Goal: Task Accomplishment & Management: Complete application form

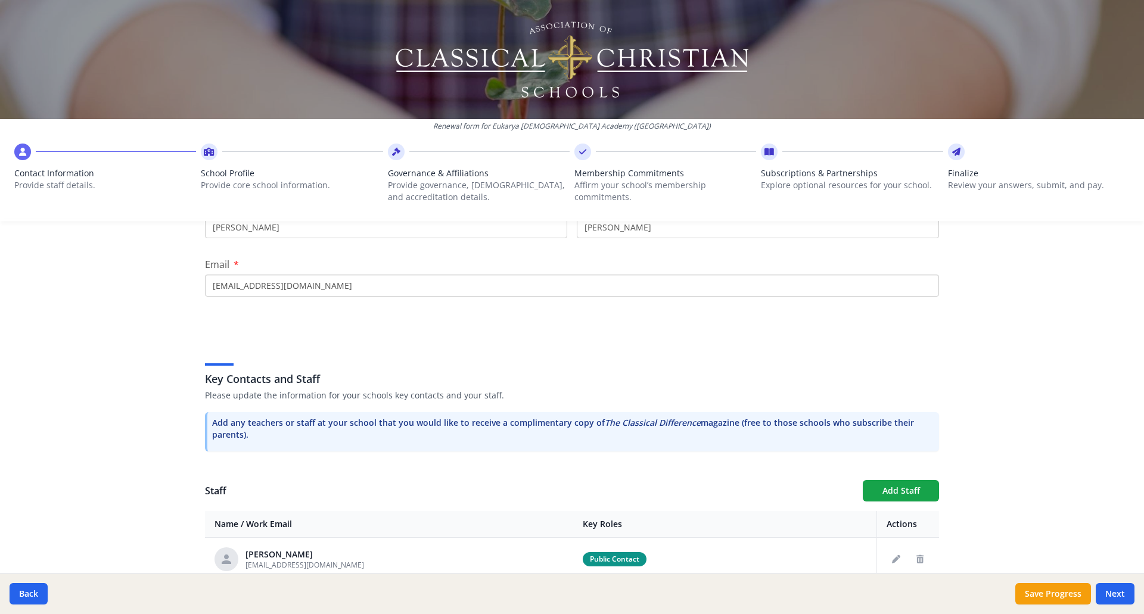
scroll to position [142, 0]
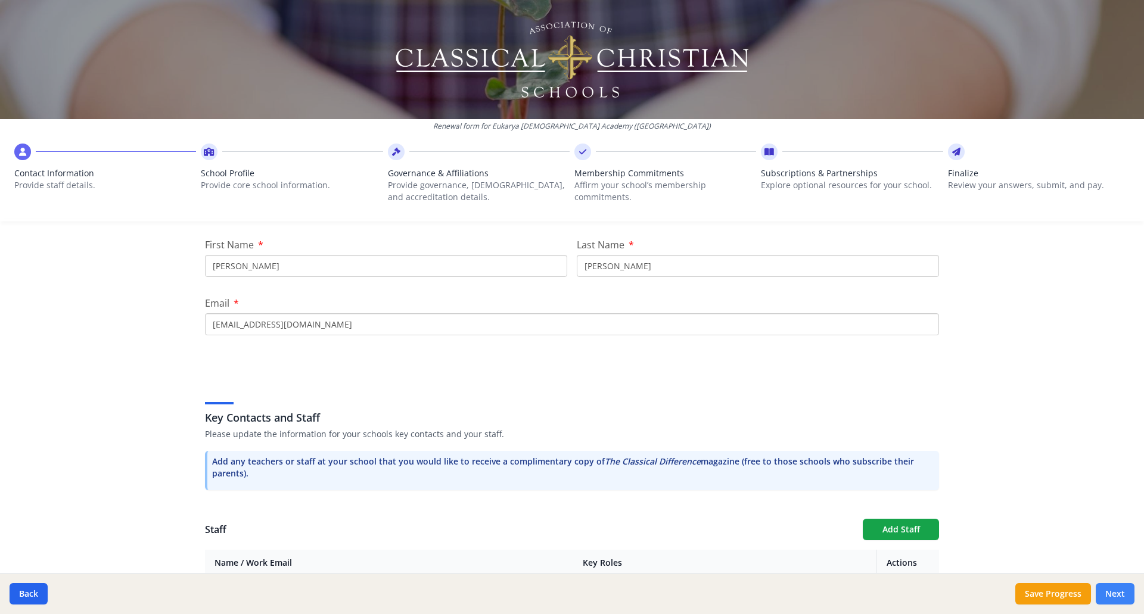
click at [1119, 596] on button "Next" at bounding box center [1115, 593] width 39 height 21
type input "[PHONE_NUMBER]"
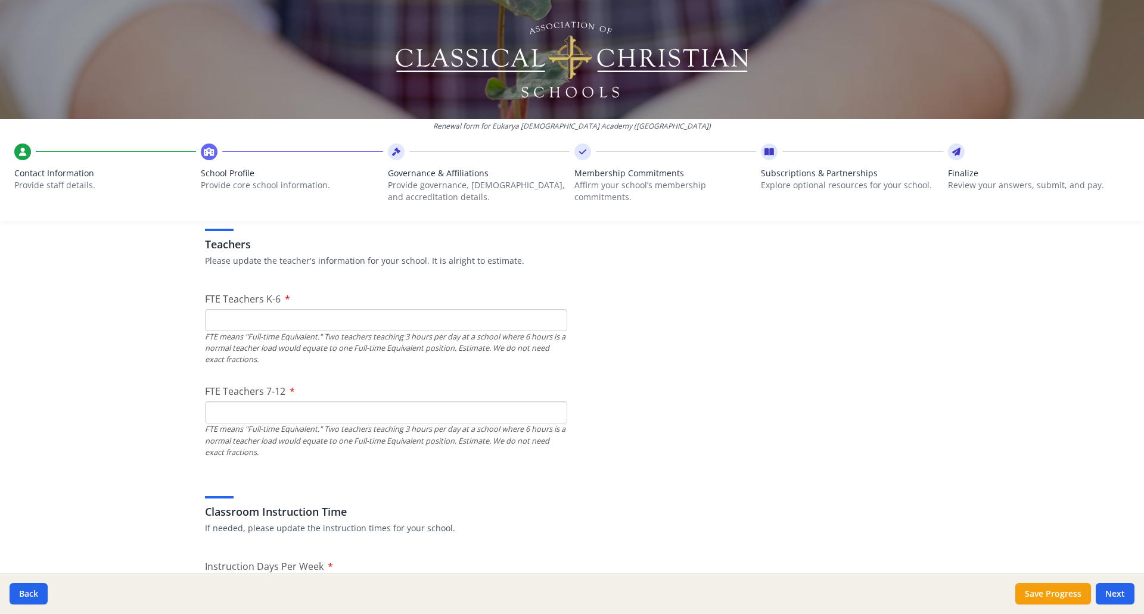
scroll to position [715, 0]
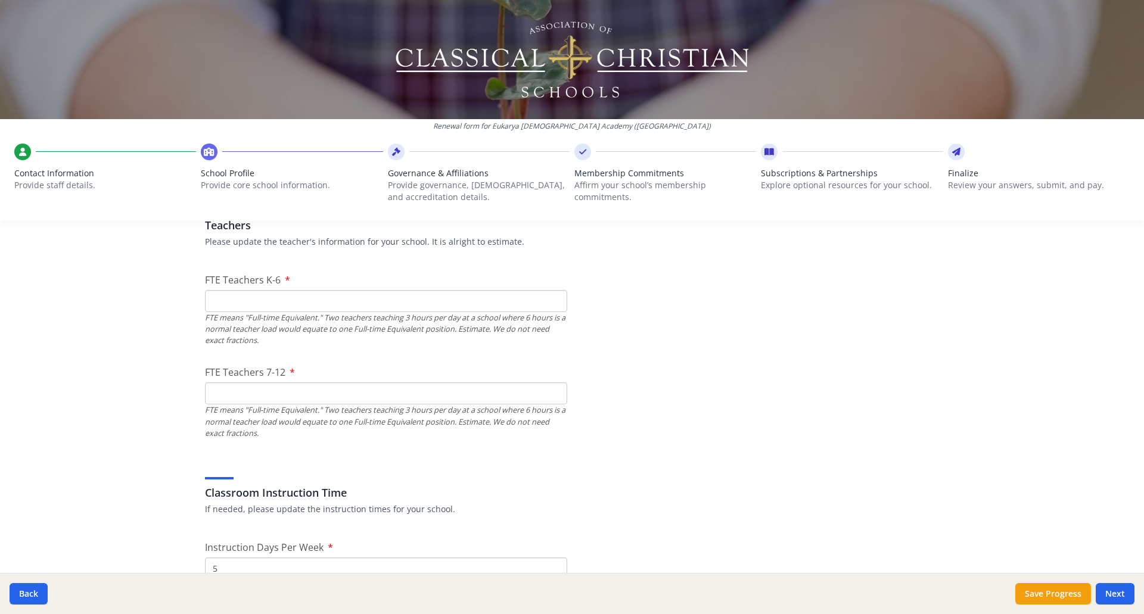
click at [544, 306] on input "FTE Teachers K-6" at bounding box center [386, 301] width 362 height 22
click at [331, 396] on input "FTE Teachers 7-12" at bounding box center [386, 393] width 362 height 22
drag, startPoint x: 244, startPoint y: 305, endPoint x: 210, endPoint y: 301, distance: 34.1
click at [210, 301] on input "15" at bounding box center [386, 301] width 362 height 22
type input "20"
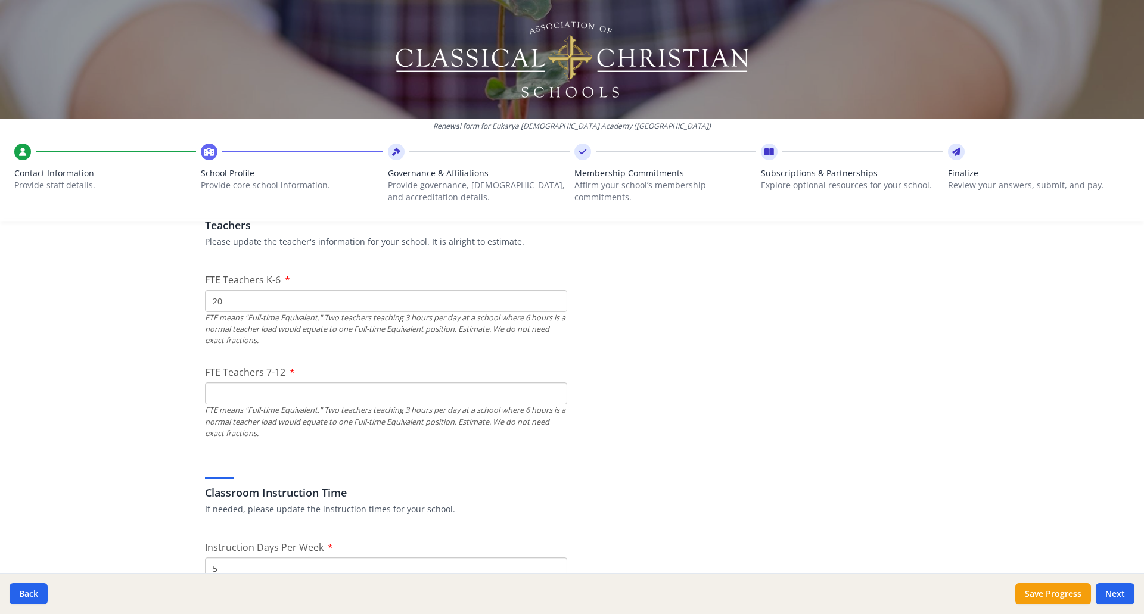
drag, startPoint x: 229, startPoint y: 391, endPoint x: 300, endPoint y: 382, distance: 71.5
click at [230, 391] on input "FTE Teachers 7-12" at bounding box center [386, 393] width 362 height 22
drag, startPoint x: 229, startPoint y: 393, endPoint x: 205, endPoint y: 394, distance: 23.9
click at [205, 394] on input "25" at bounding box center [386, 393] width 362 height 22
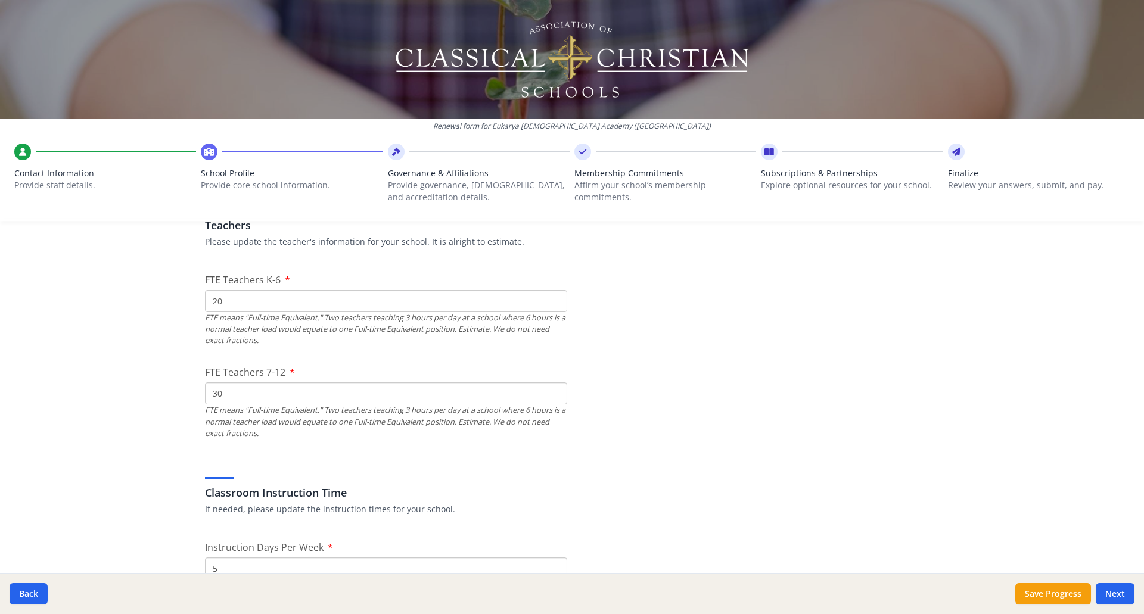
type input "30"
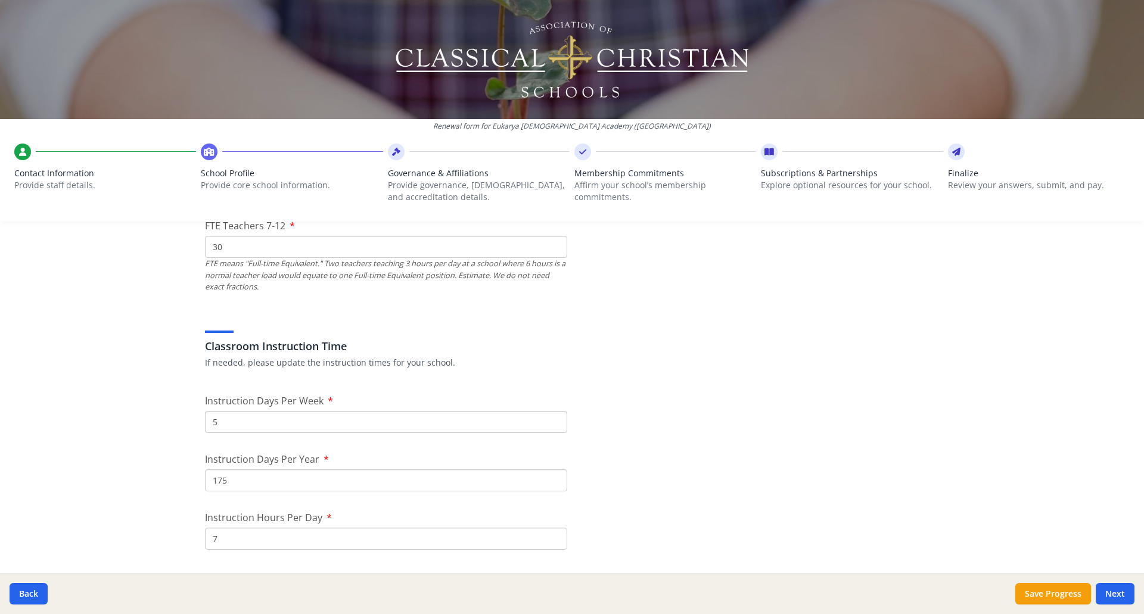
scroll to position [953, 0]
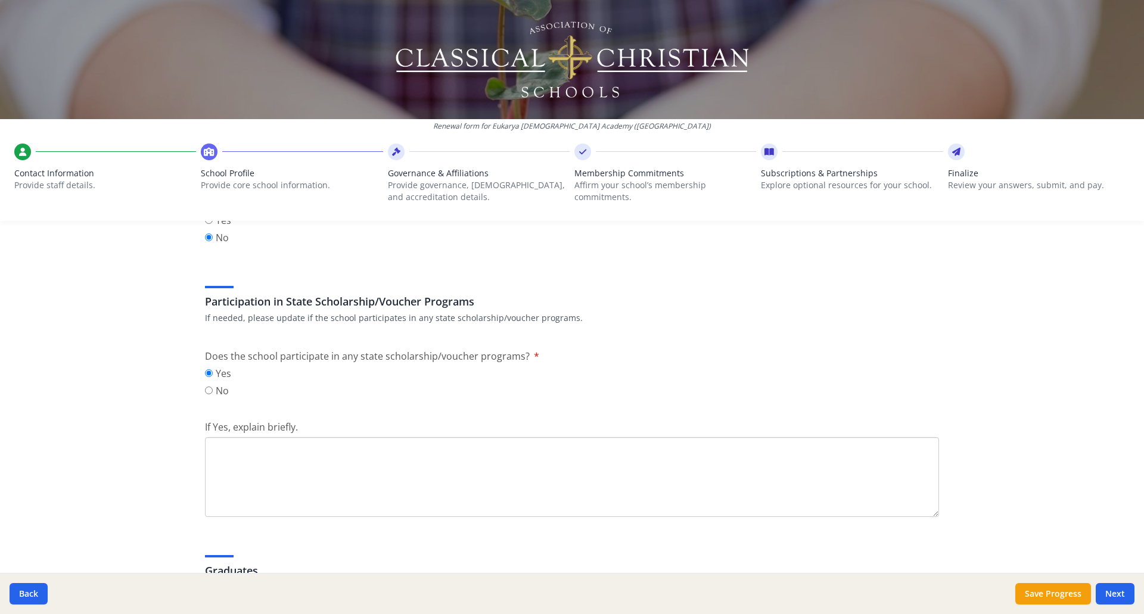
scroll to position [1489, 0]
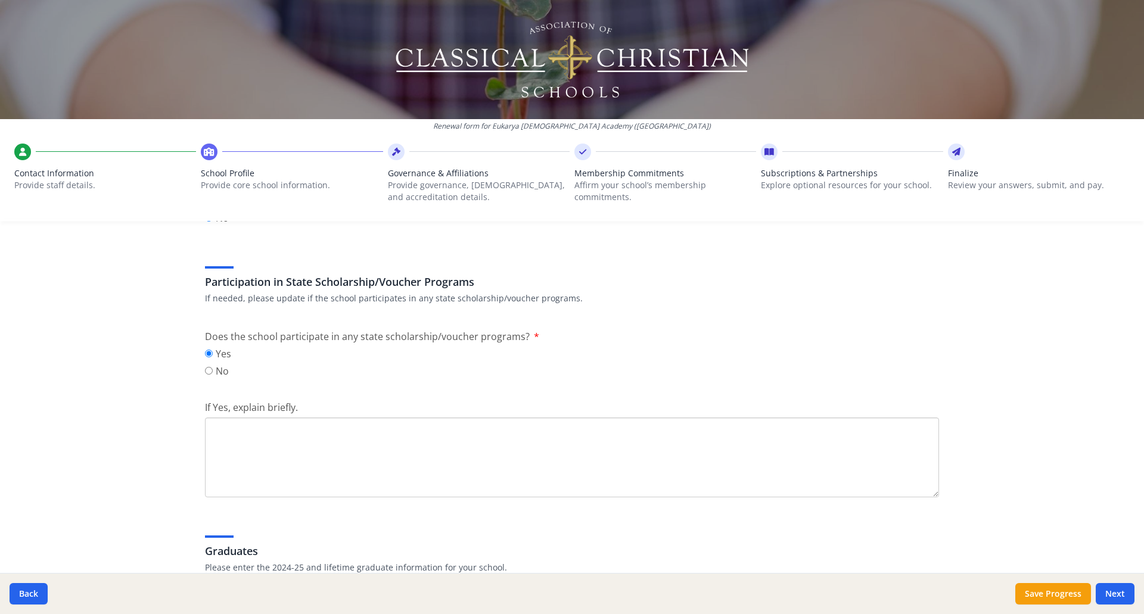
click at [525, 438] on textarea "If Yes, explain briefly." at bounding box center [572, 458] width 734 height 80
type textarea "[US_STATE] Hope Scholarship"
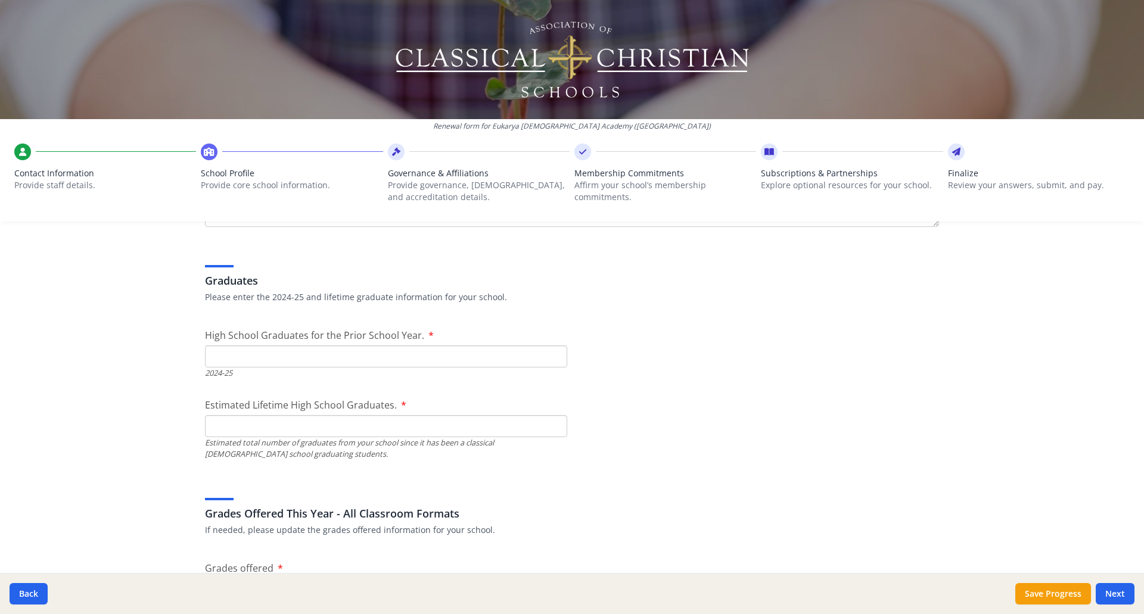
scroll to position [1787, 0]
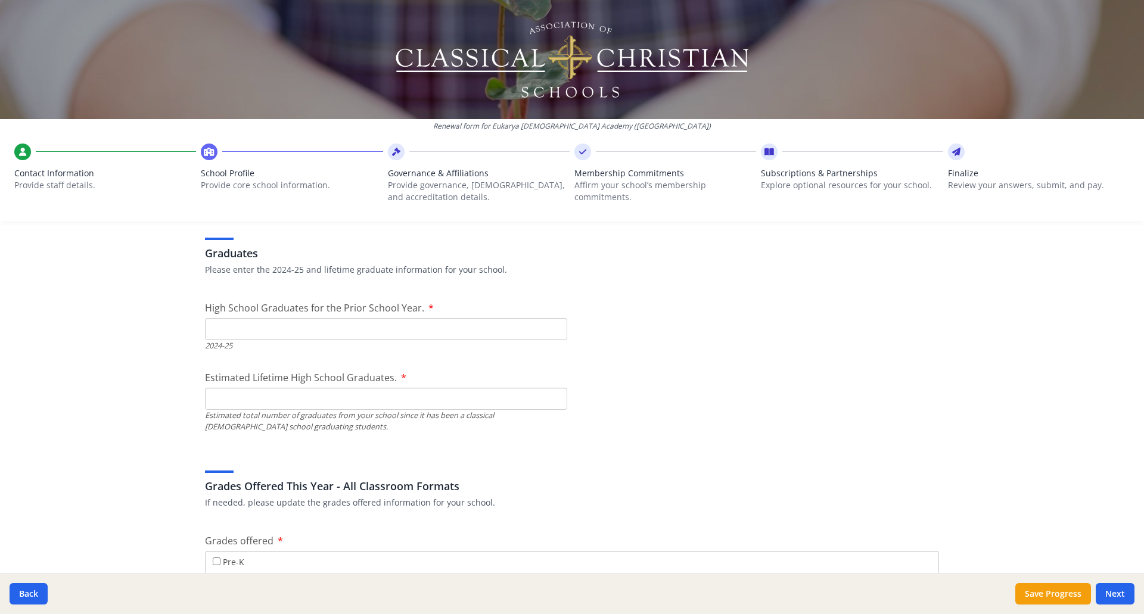
click at [352, 334] on input "High School Graduates for the Prior School Year." at bounding box center [386, 329] width 362 height 22
type input "14"
drag, startPoint x: 577, startPoint y: 253, endPoint x: 557, endPoint y: 235, distance: 26.6
click at [577, 253] on h3 "Graduates" at bounding box center [572, 253] width 734 height 17
click at [220, 398] on input "Estimated Lifetime High School Graduates." at bounding box center [386, 399] width 362 height 22
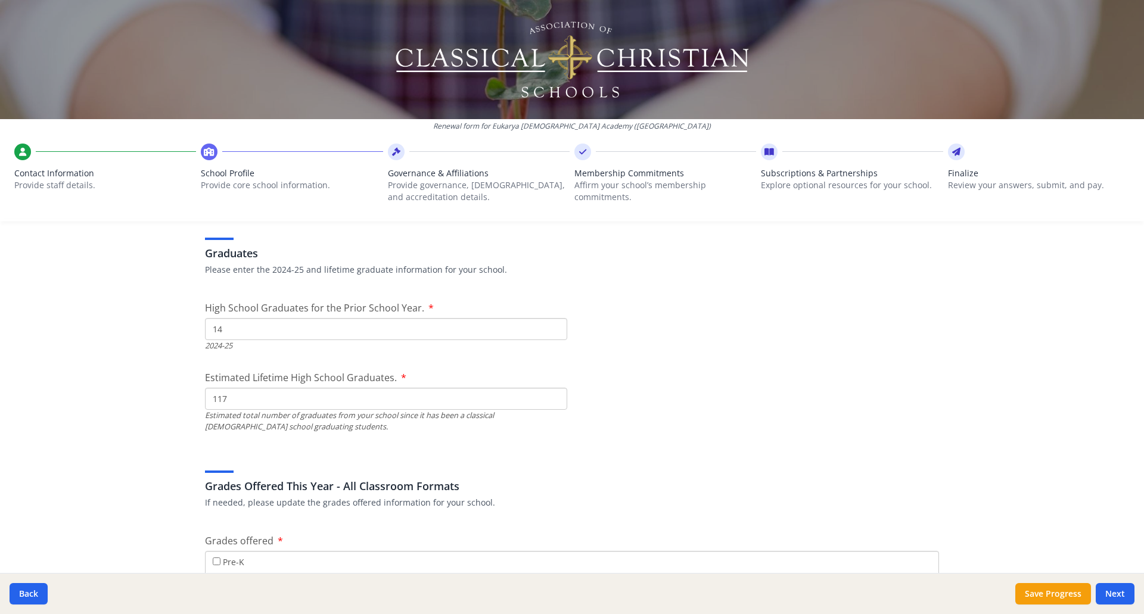
type input "117"
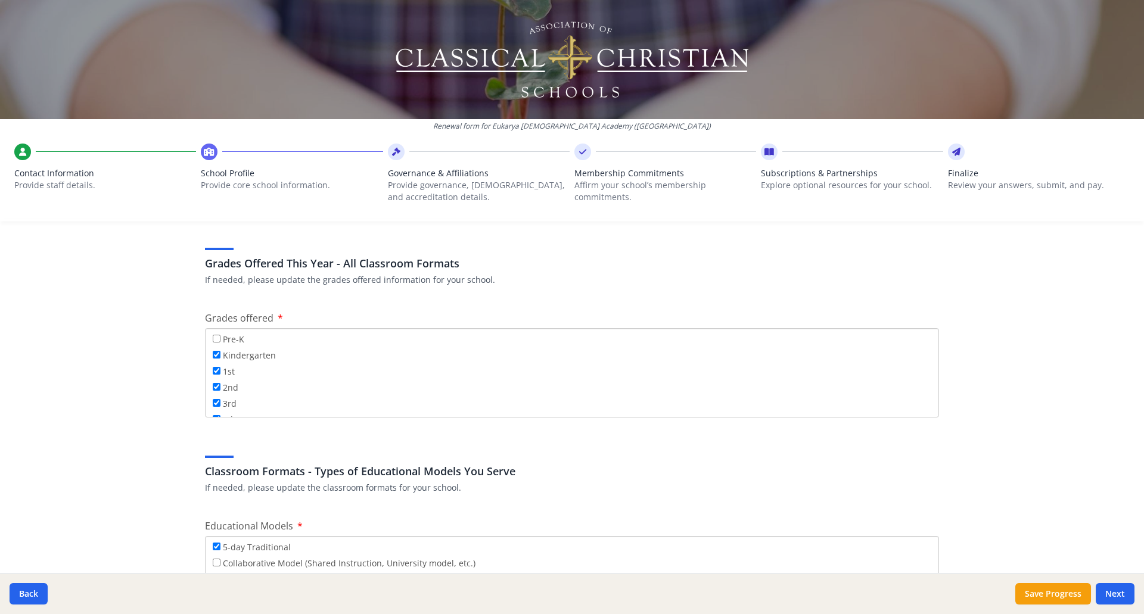
scroll to position [2025, 0]
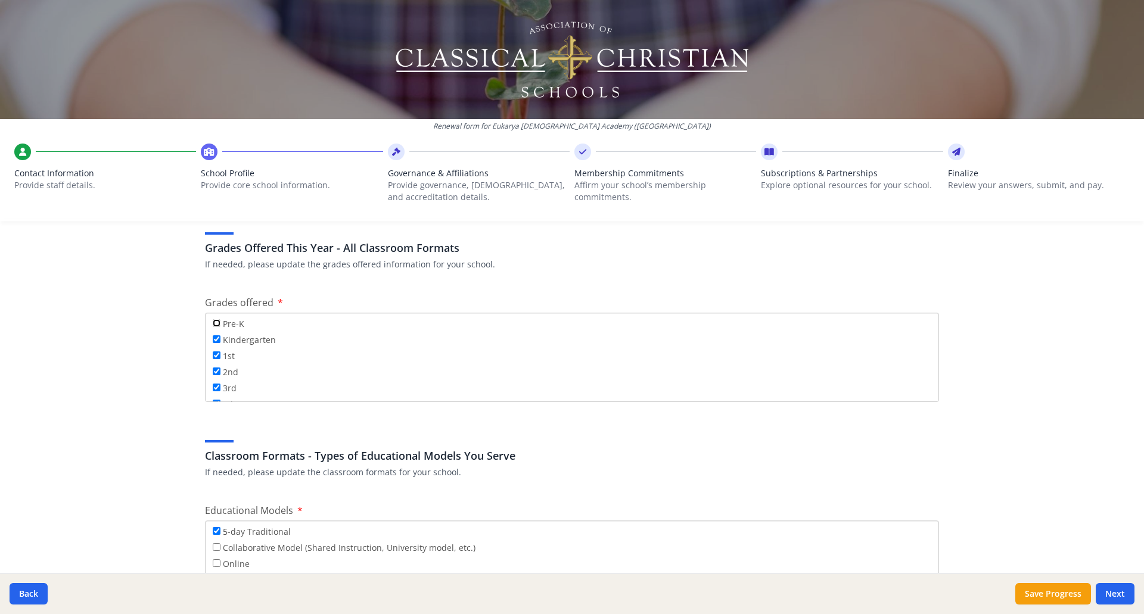
click at [213, 323] on input "Pre-K" at bounding box center [217, 323] width 8 height 8
checkbox input "true"
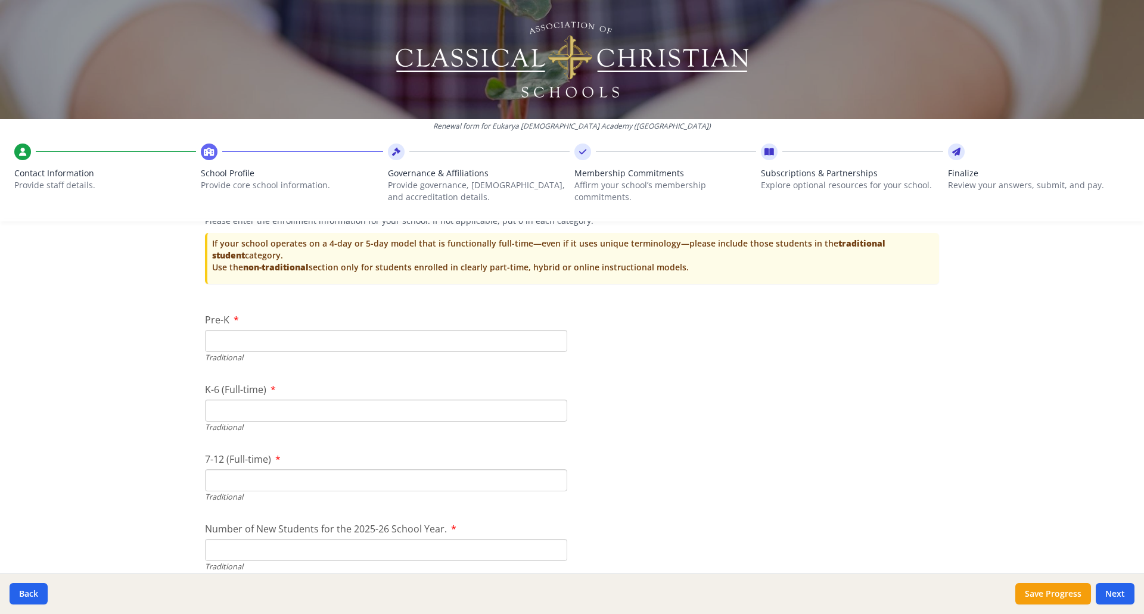
scroll to position [2621, 0]
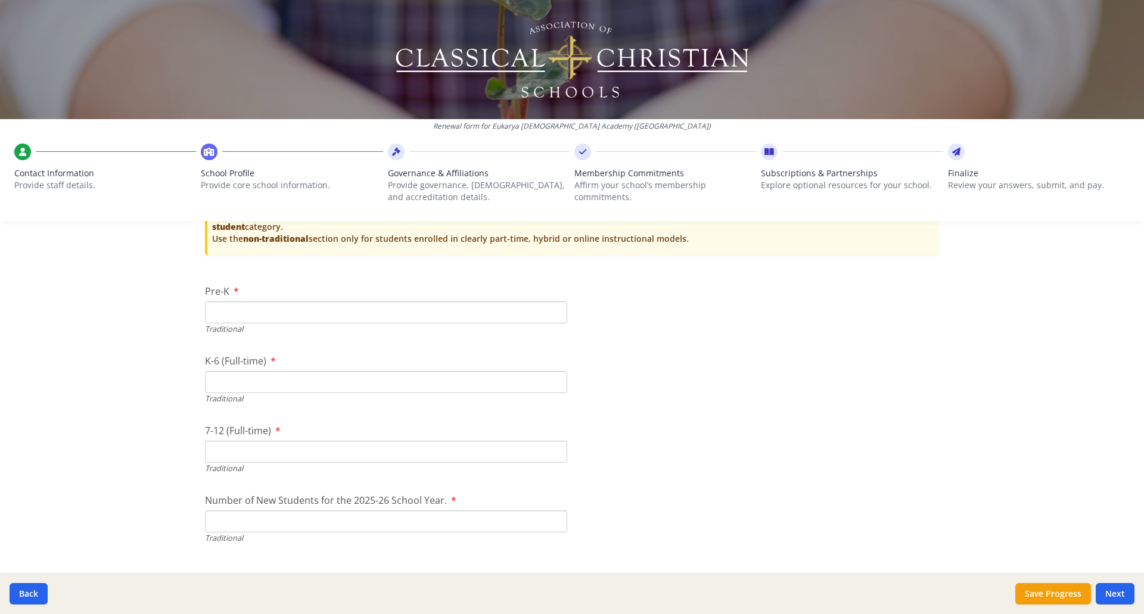
click at [247, 312] on input "Pre-K" at bounding box center [386, 312] width 362 height 22
type input "38"
click at [229, 383] on input "K-6 (Full-time)" at bounding box center [386, 382] width 362 height 22
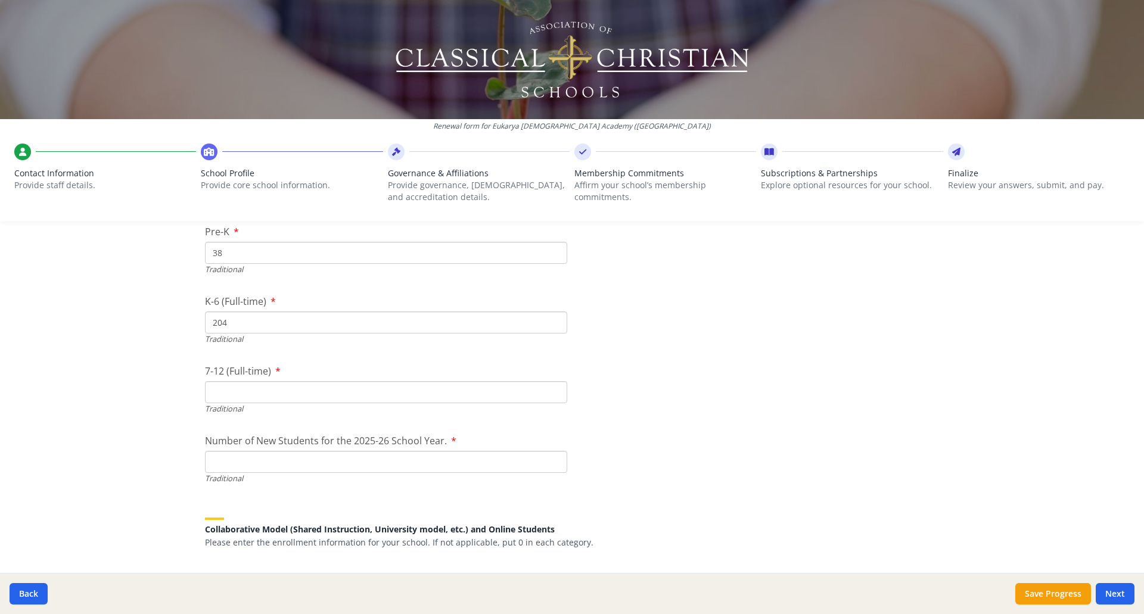
type input "204"
click at [245, 385] on input "7-12 (Full-time)" at bounding box center [386, 392] width 362 height 22
type input "155"
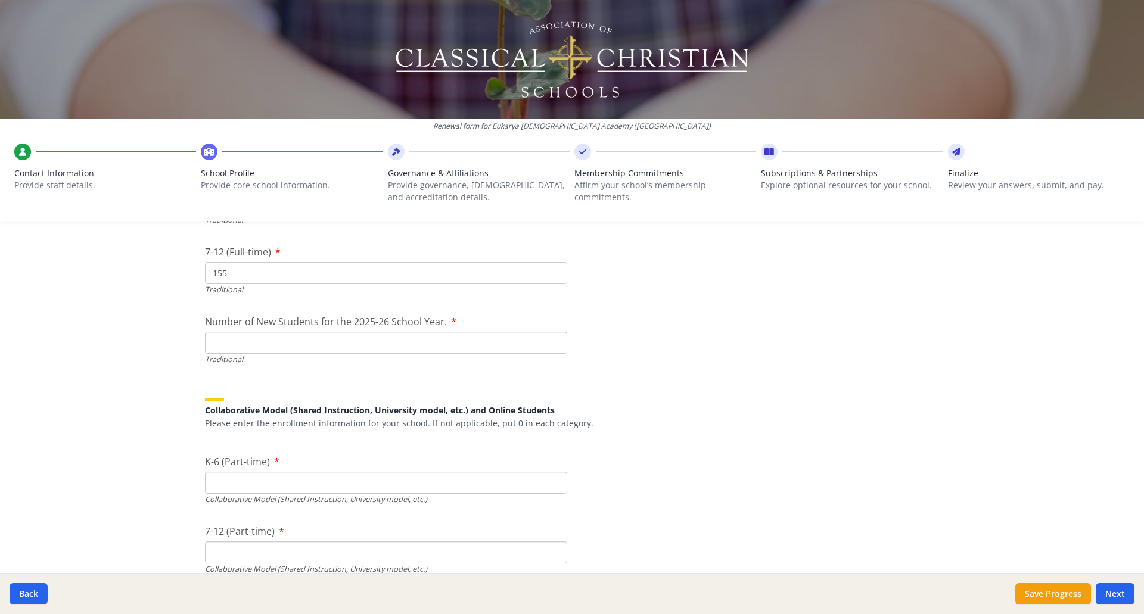
scroll to position [2860, 0]
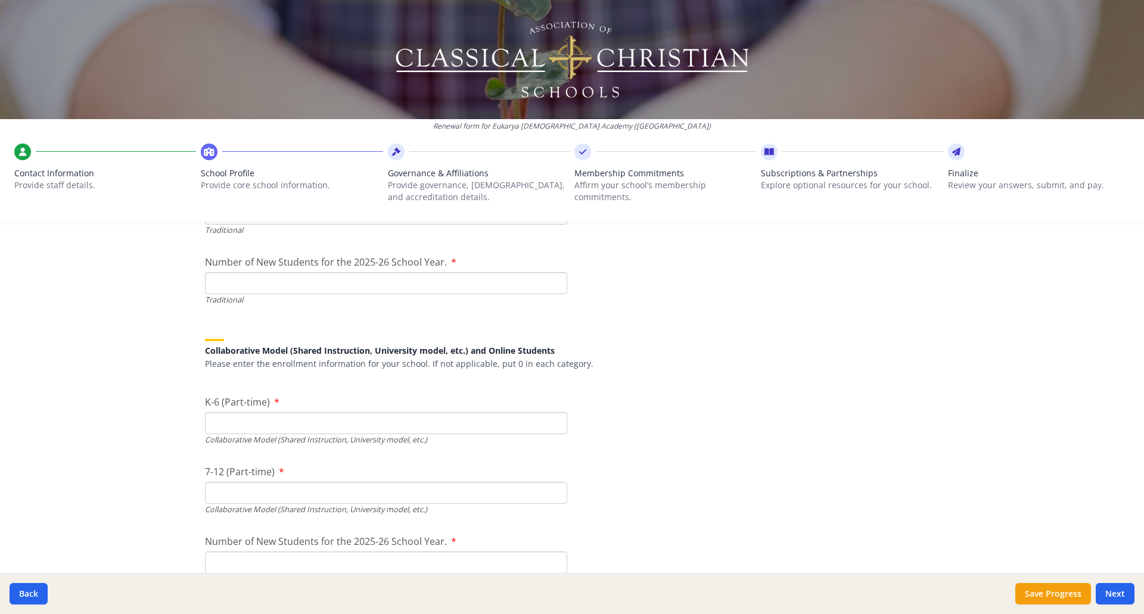
click at [421, 288] on input "Number of New Students for the 2025-26 School Year." at bounding box center [386, 283] width 362 height 22
type input "118"
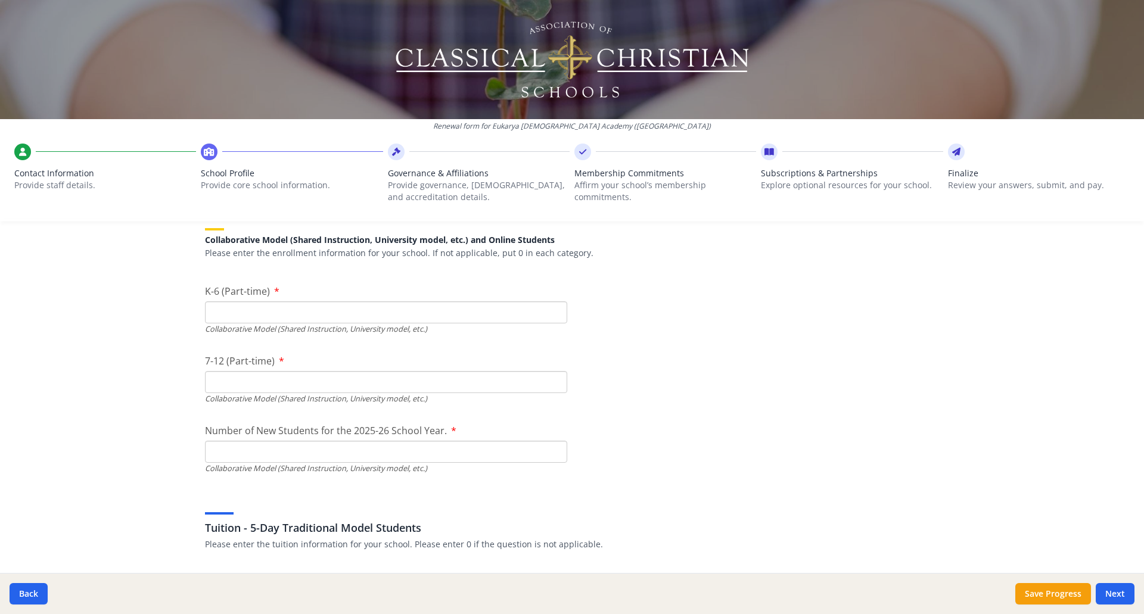
scroll to position [2979, 0]
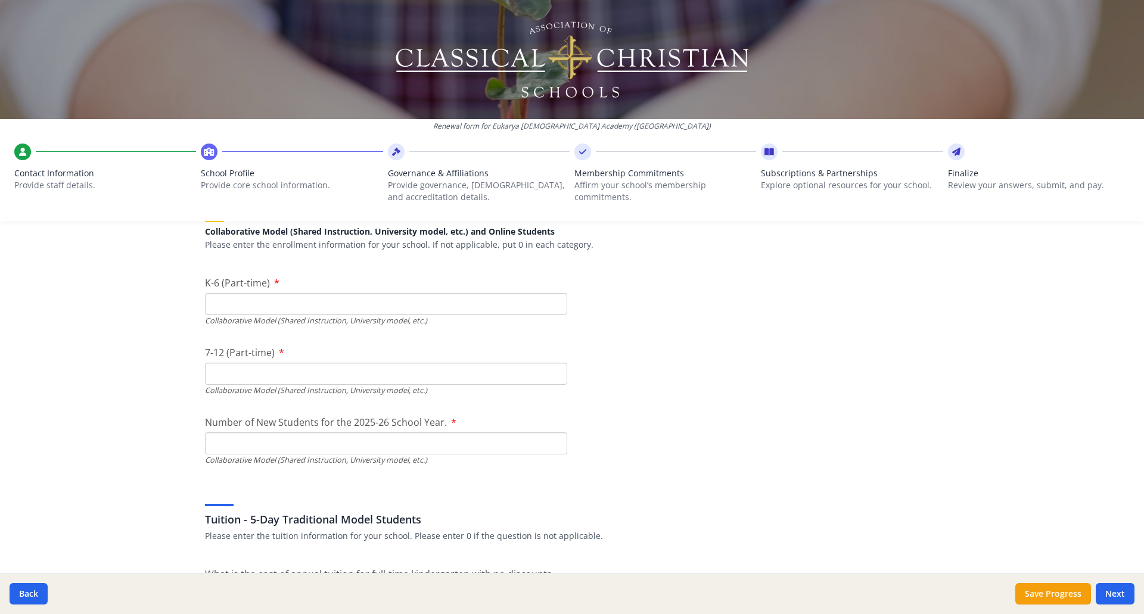
click at [391, 304] on input "K-6 (Part-time)" at bounding box center [386, 304] width 362 height 22
type input "0"
click at [380, 372] on input "7-12 (Part-time)" at bounding box center [386, 374] width 362 height 22
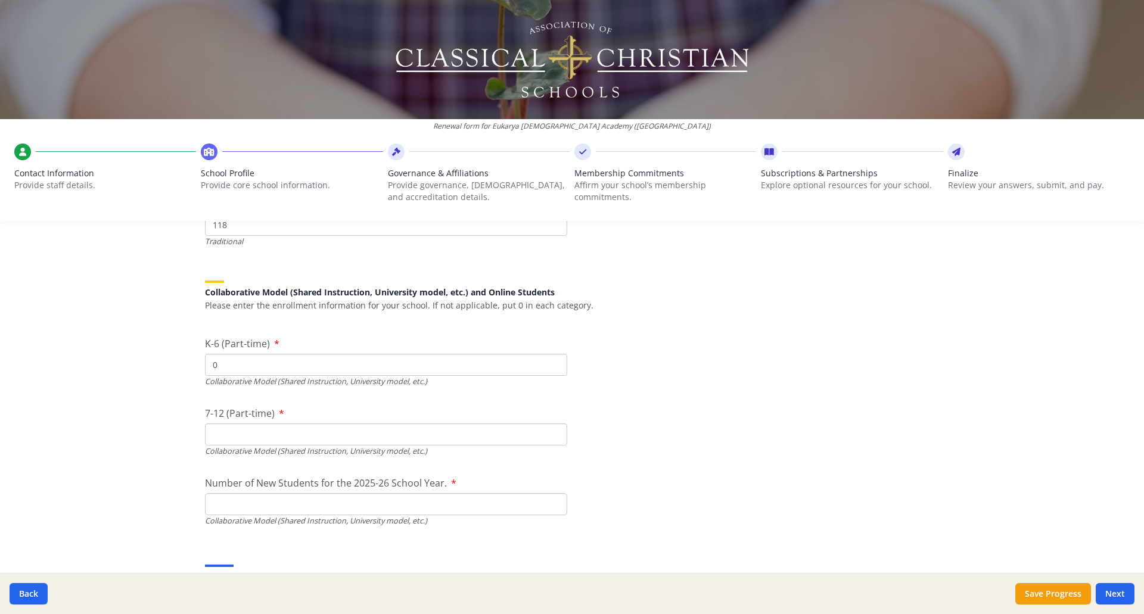
scroll to position [2919, 0]
type input "49"
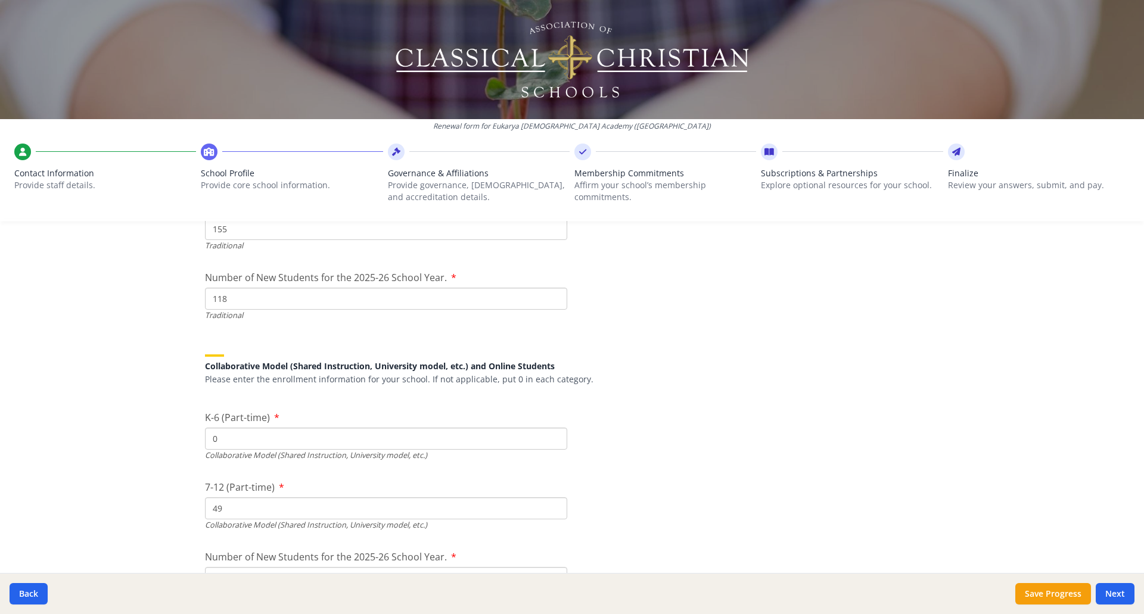
scroll to position [2800, 0]
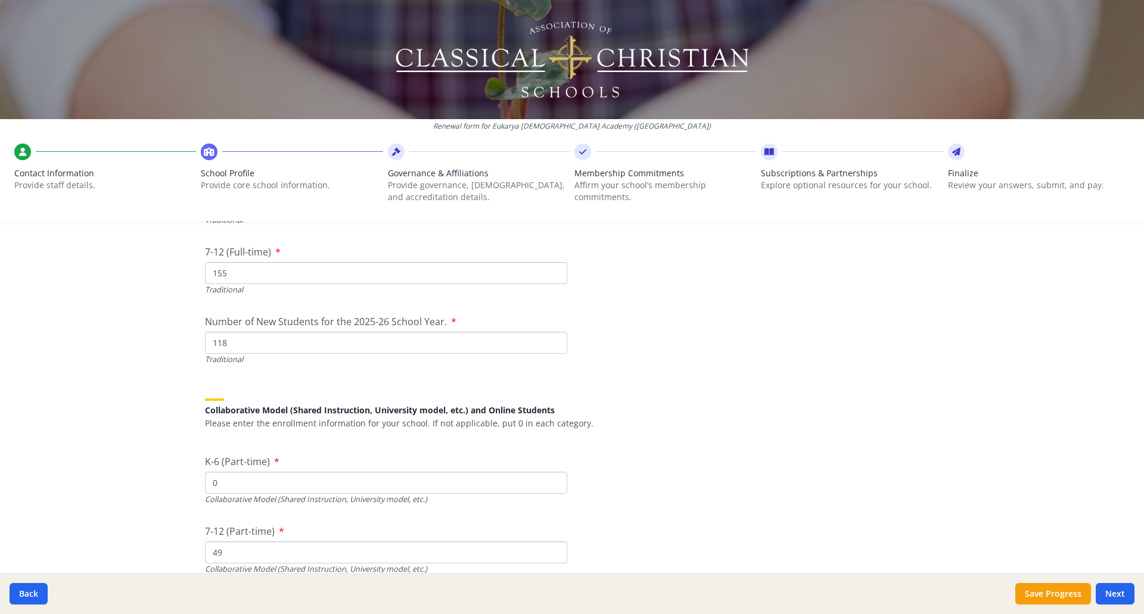
click at [228, 343] on input "118" at bounding box center [386, 343] width 362 height 22
type input "100"
click at [643, 392] on div "Collaborative Model (Shared Instruction, University model, etc.) and Online Stu…" at bounding box center [572, 406] width 734 height 45
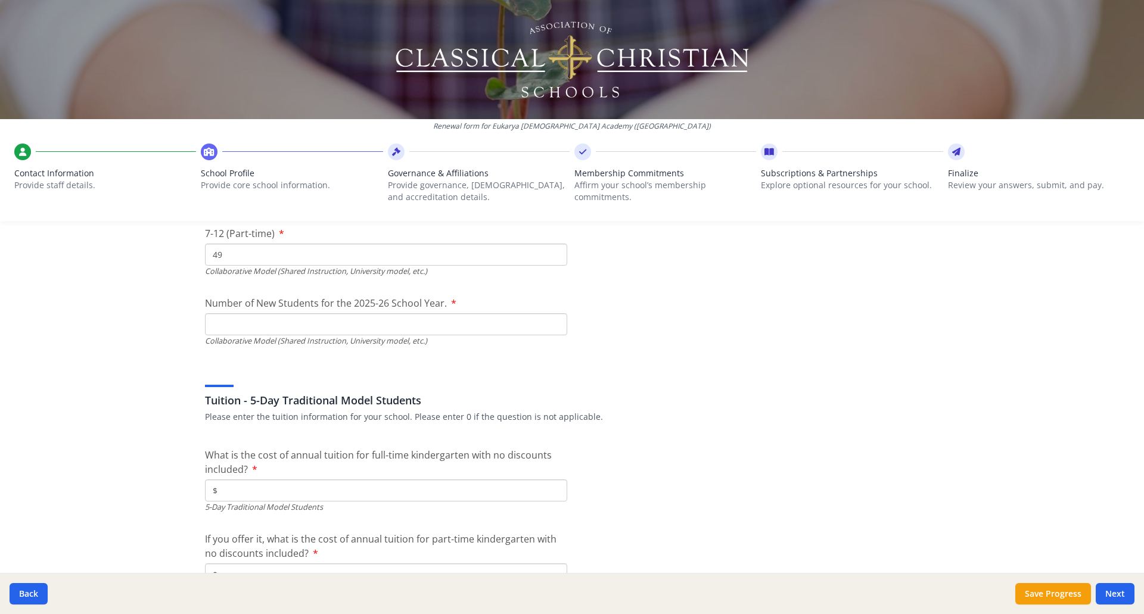
click at [298, 326] on input "Number of New Students for the 2025-26 School Year." at bounding box center [386, 324] width 362 height 22
type input "118"
click at [659, 372] on div "Tuition - 5-Day Traditional Model Students Please enter the tuition information…" at bounding box center [572, 394] width 734 height 57
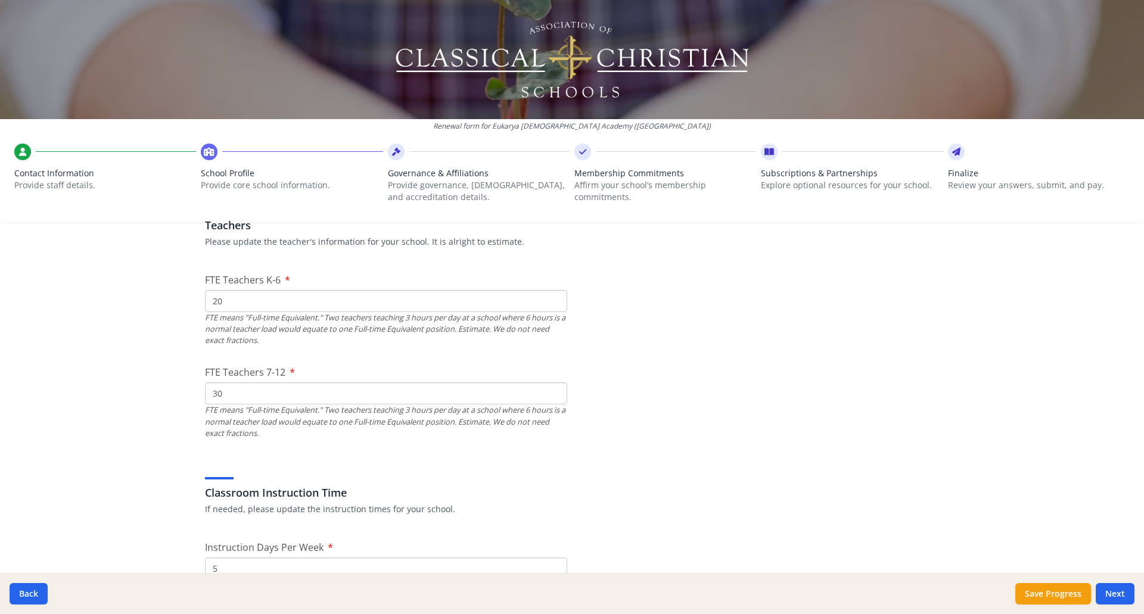
scroll to position [655, 0]
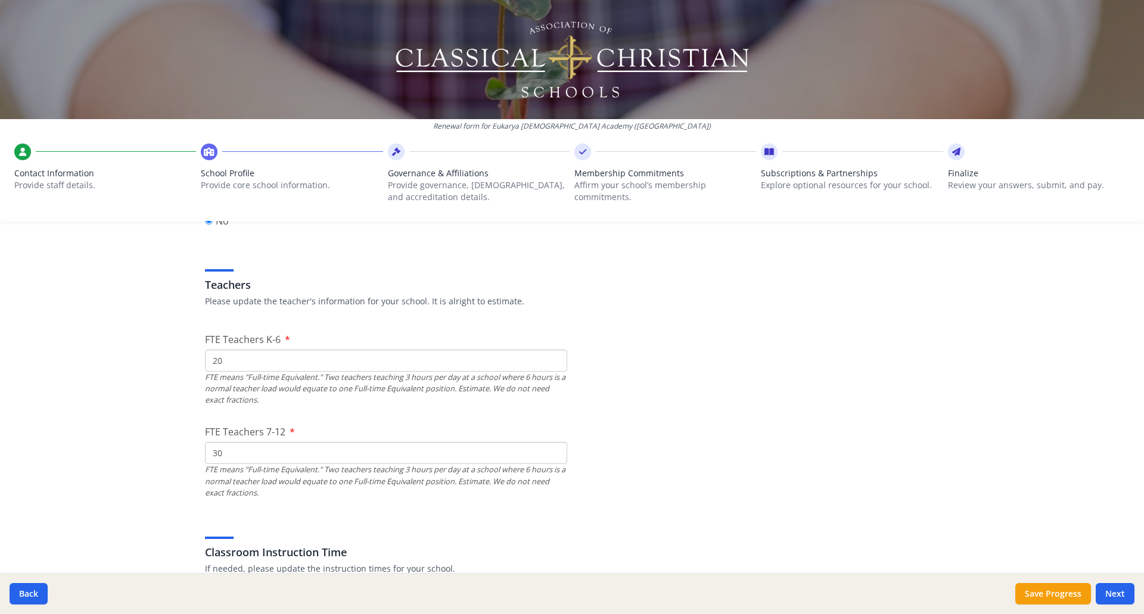
drag, startPoint x: 218, startPoint y: 361, endPoint x: 209, endPoint y: 362, distance: 9.6
click at [209, 362] on input "20" at bounding box center [386, 361] width 362 height 22
type input "32"
click at [232, 460] on input "30" at bounding box center [386, 453] width 362 height 22
type input "34"
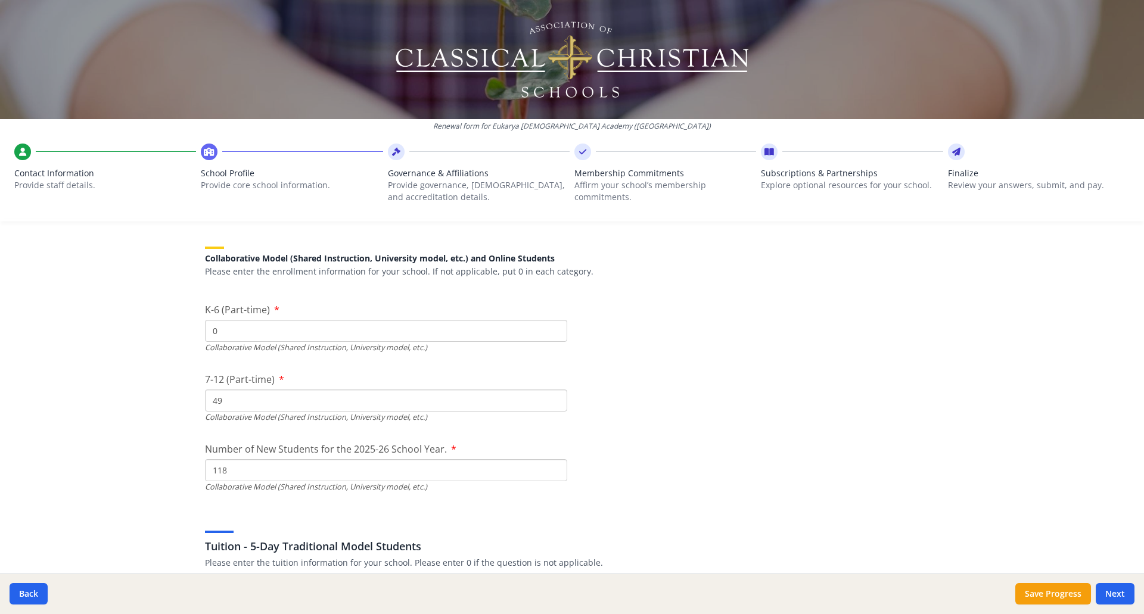
scroll to position [2979, 0]
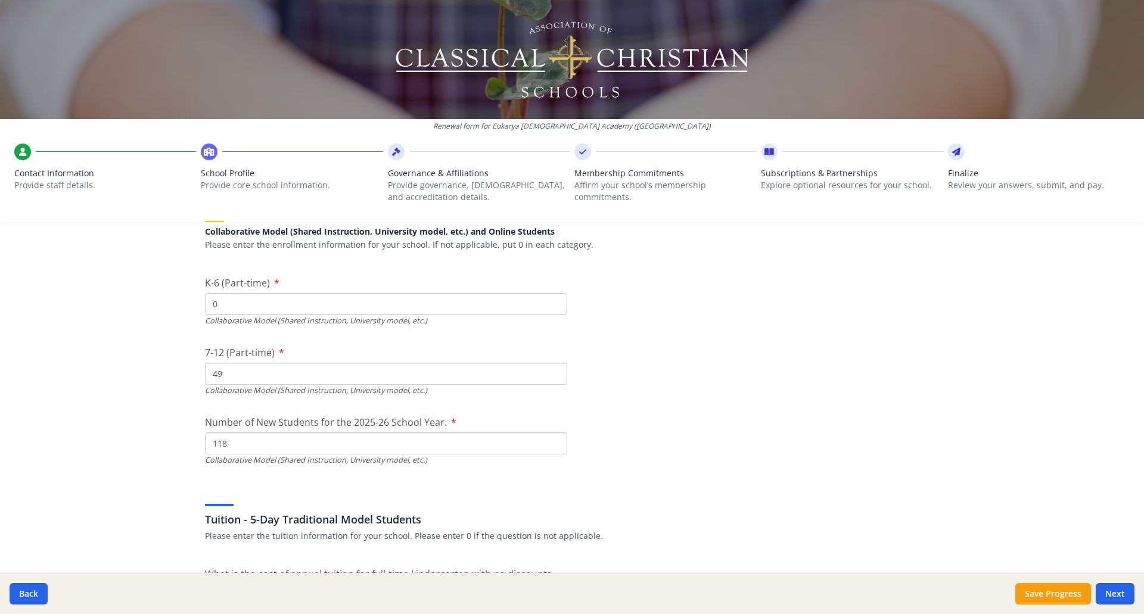
click at [318, 302] on input "0" at bounding box center [386, 304] width 362 height 22
type input "172"
click at [259, 374] on input "49" at bounding box center [386, 374] width 362 height 22
type input "4"
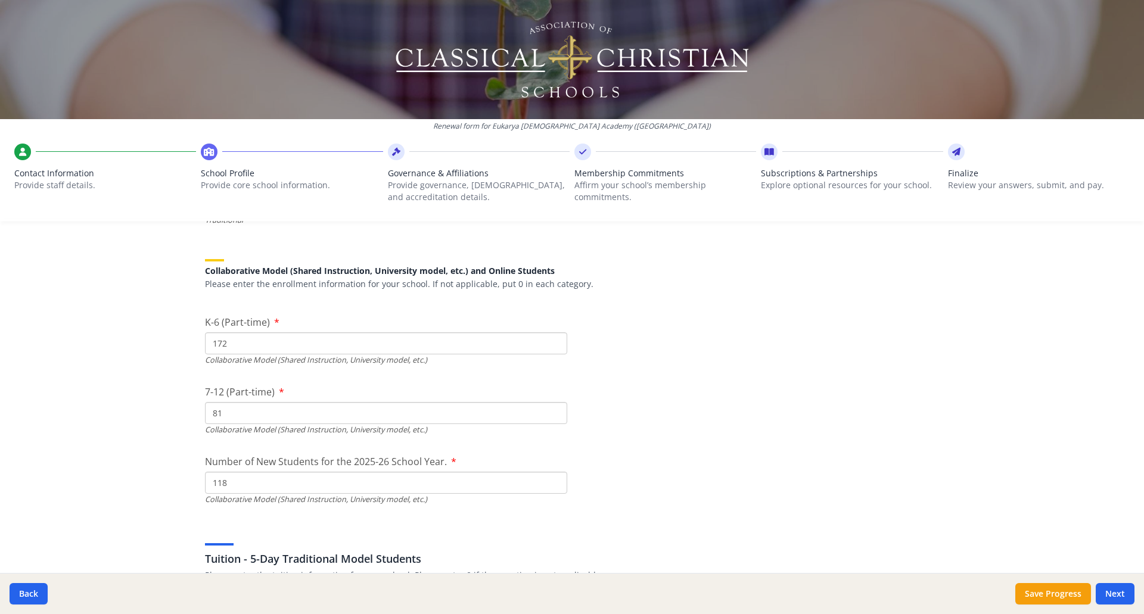
scroll to position [2919, 0]
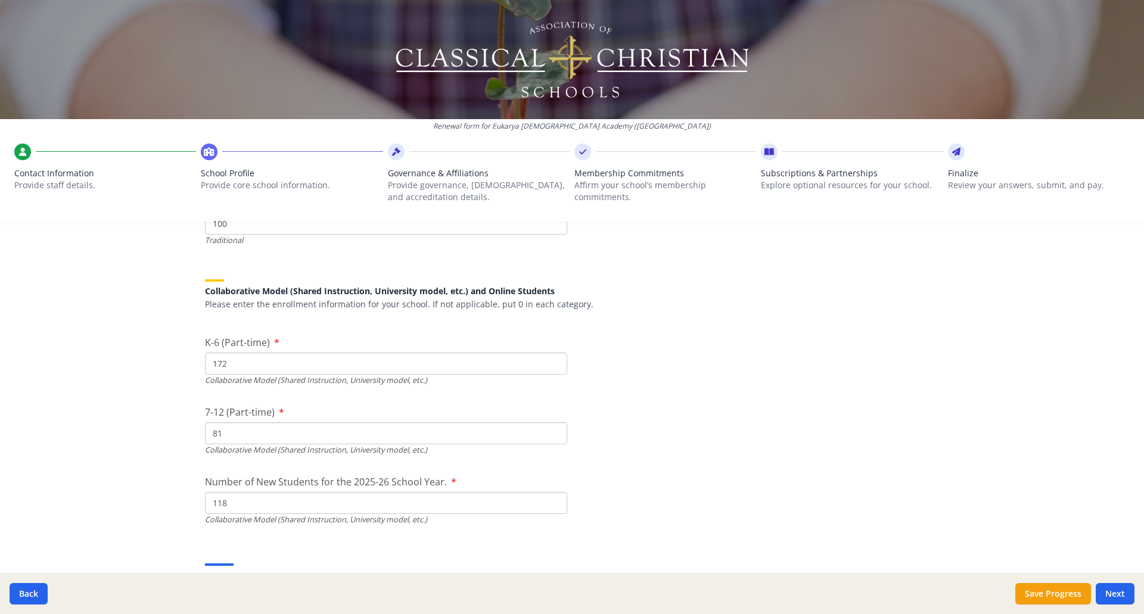
type input "81"
click at [223, 505] on input "118" at bounding box center [386, 503] width 362 height 22
click at [232, 502] on input "18" at bounding box center [386, 503] width 362 height 22
type input "1"
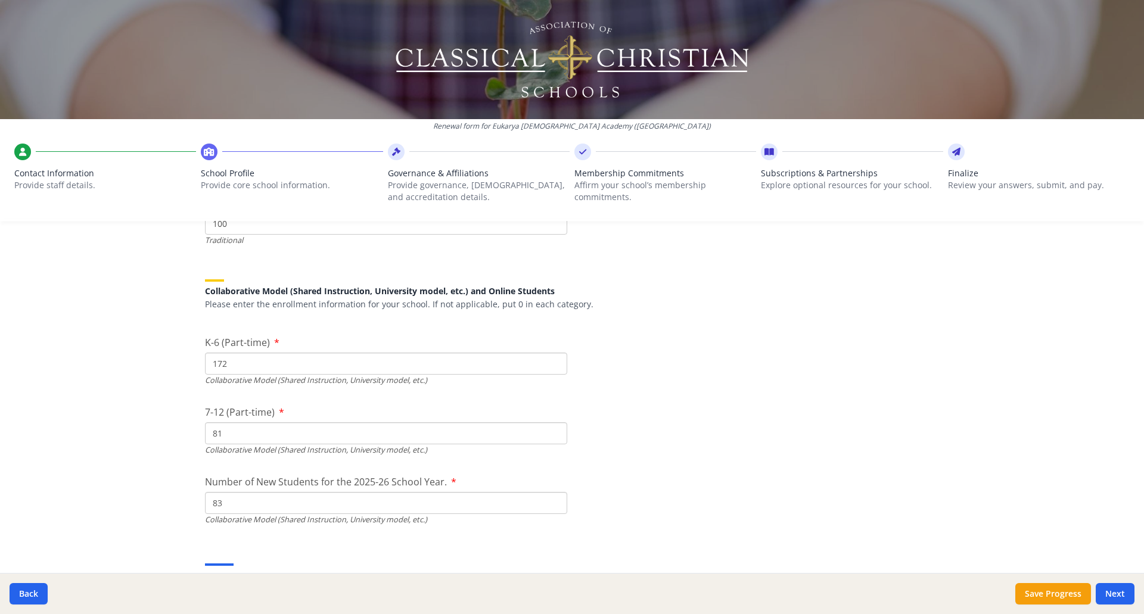
type input "83"
click at [173, 453] on div "Renewal form for [GEOGRAPHIC_DATA][DEMOGRAPHIC_DATA] ([GEOGRAPHIC_DATA]) Contac…" at bounding box center [572, 307] width 1144 height 614
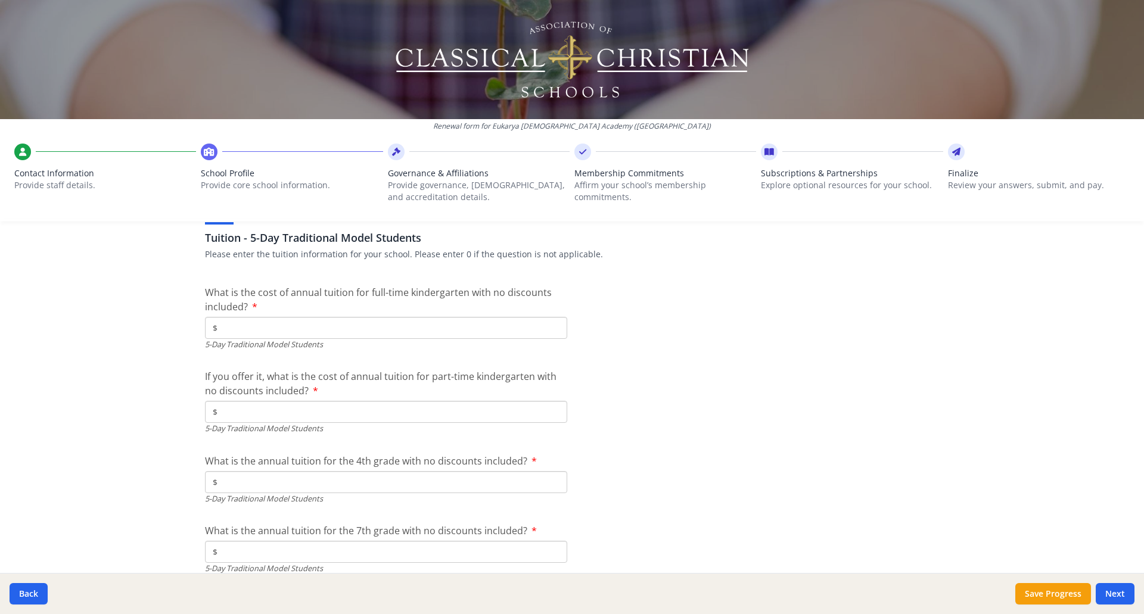
scroll to position [3277, 0]
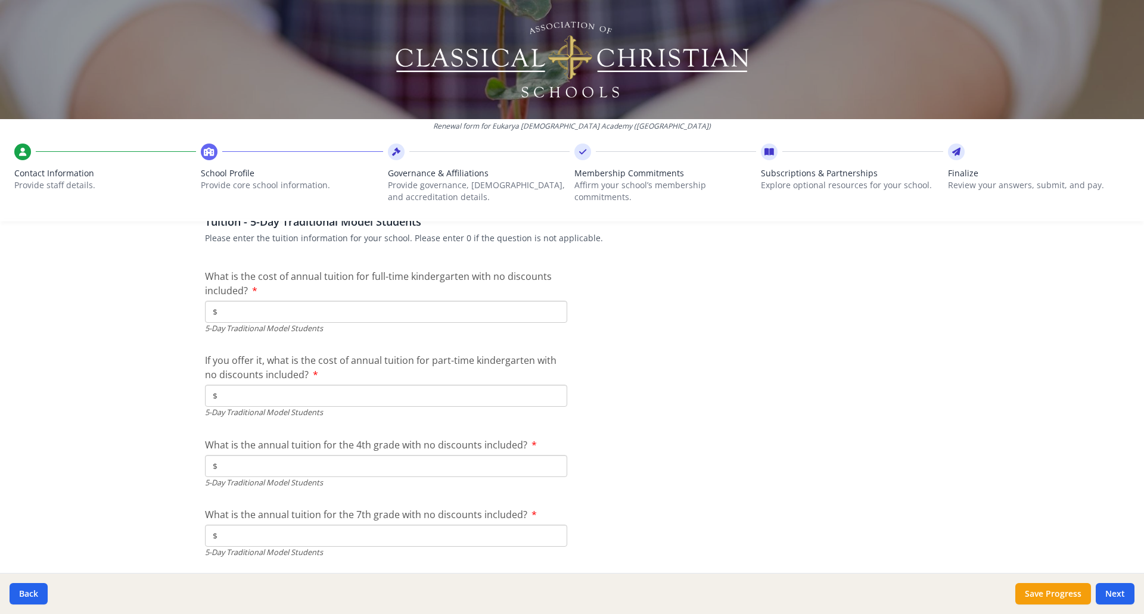
click at [363, 304] on input "$" at bounding box center [386, 312] width 362 height 22
click at [287, 313] on input "$" at bounding box center [386, 312] width 362 height 22
type input "$7 400"
click at [257, 397] on input "$" at bounding box center [386, 396] width 362 height 22
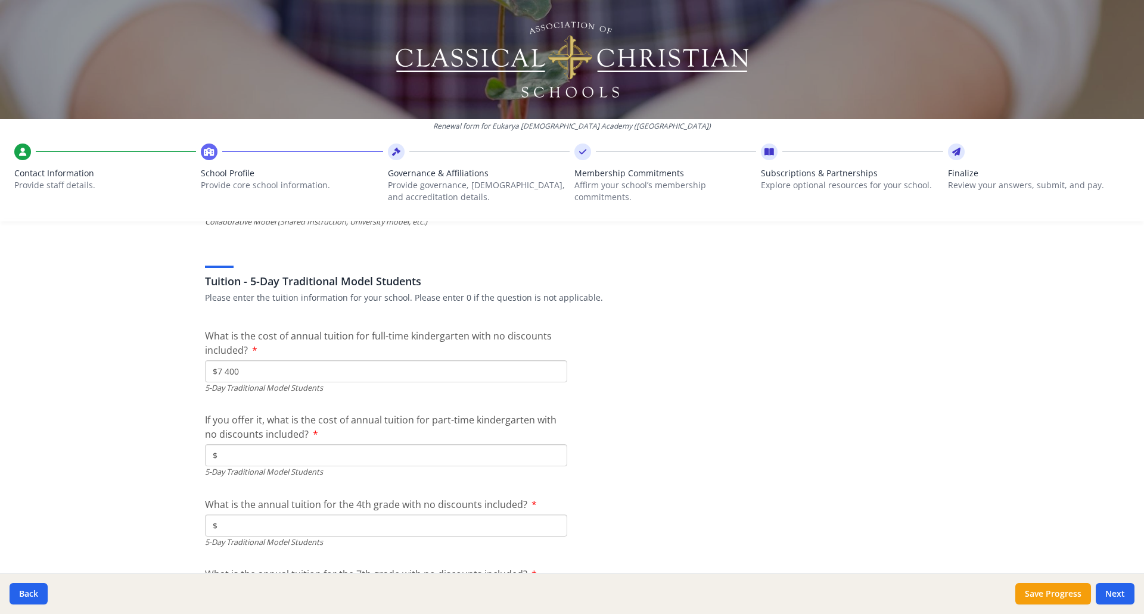
click at [480, 455] on input "$" at bounding box center [386, 455] width 362 height 22
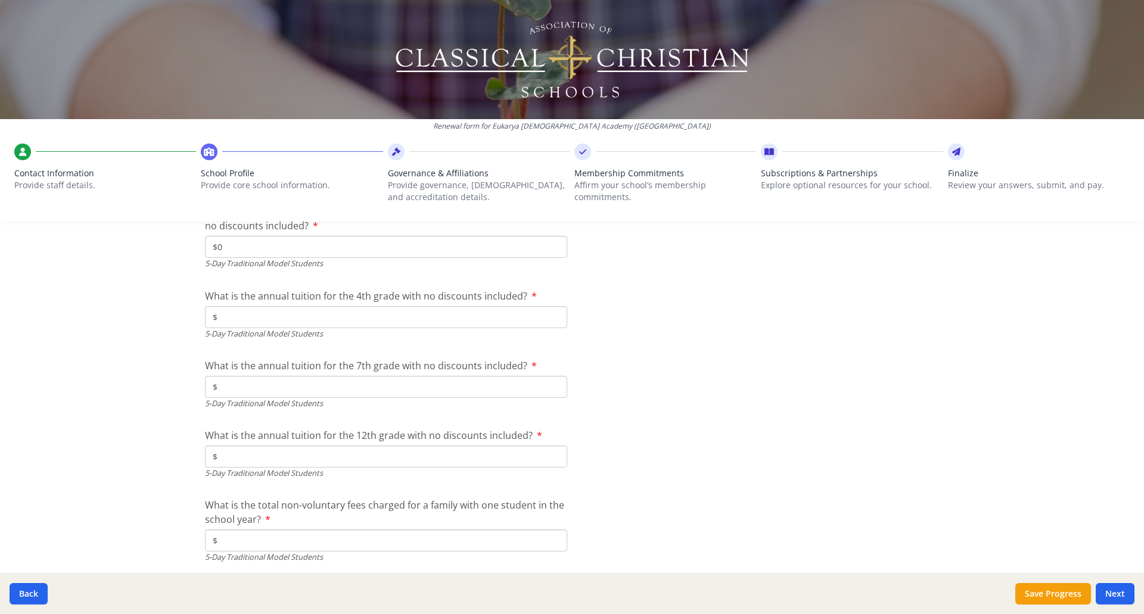
scroll to position [3455, 0]
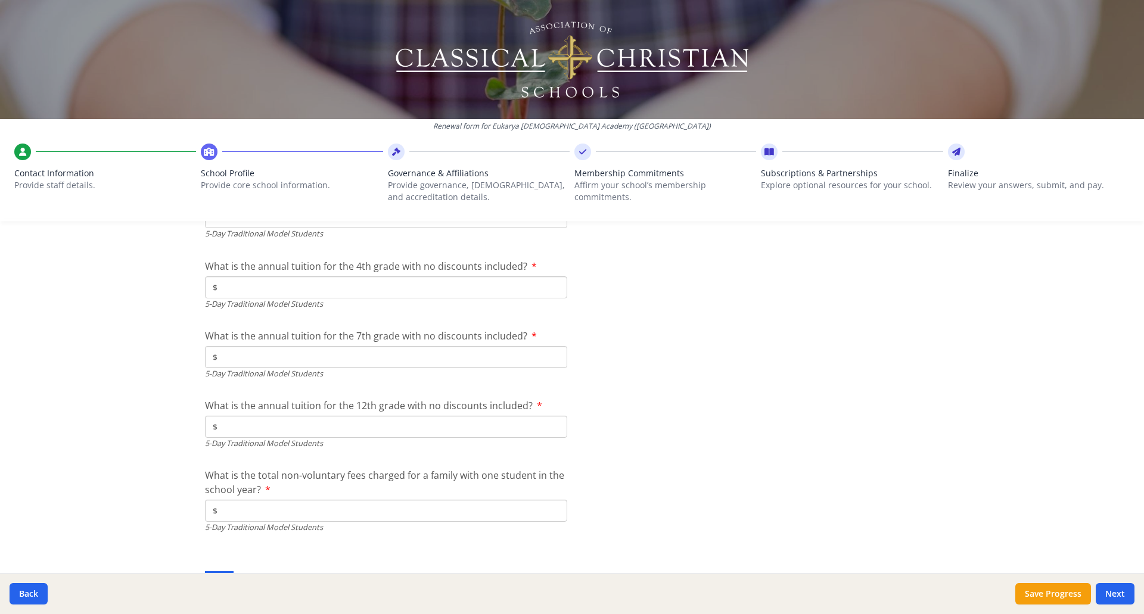
type input "$0"
click at [265, 285] on input "$" at bounding box center [386, 287] width 362 height 22
type input "$7 400"
click at [296, 355] on input "$" at bounding box center [386, 357] width 362 height 22
type input "$7 600"
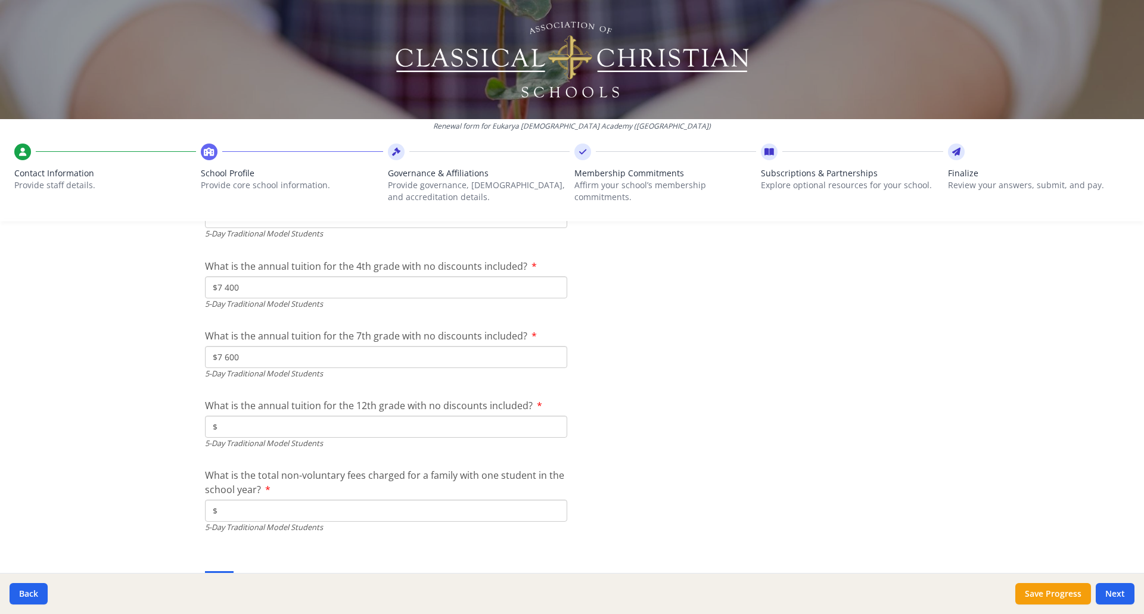
click at [250, 424] on input "$" at bounding box center [386, 427] width 362 height 22
type input "$8 000"
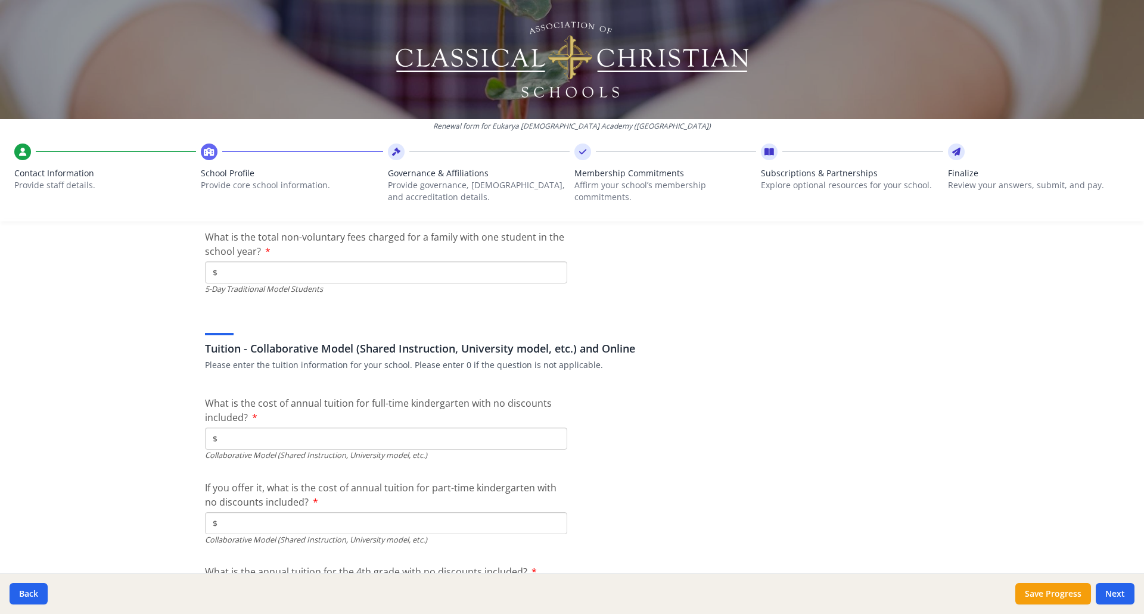
scroll to position [3634, 0]
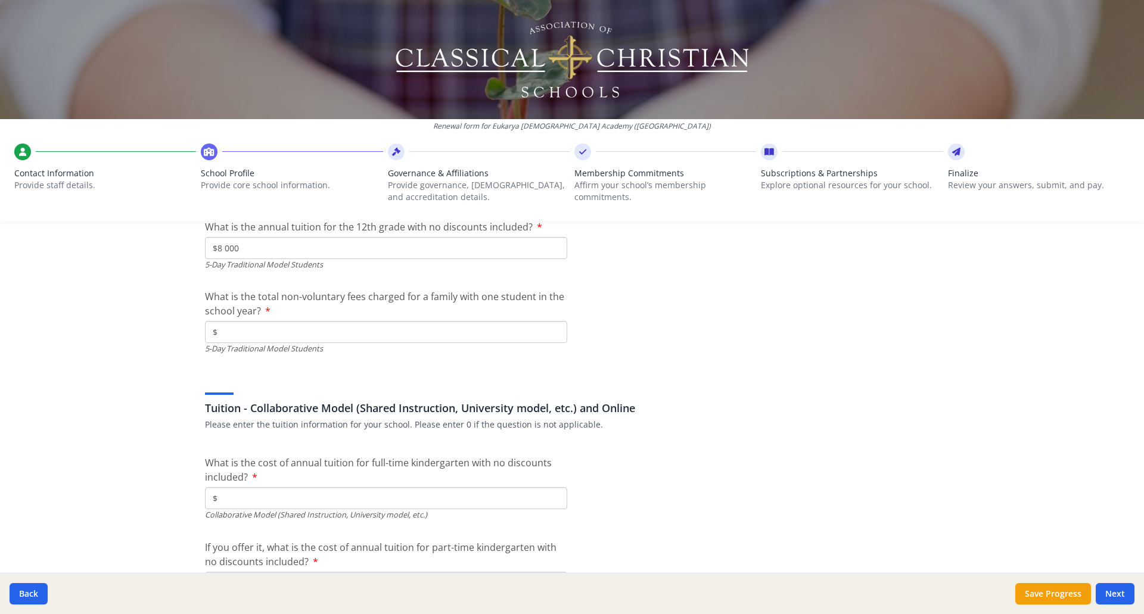
click at [281, 332] on input "$" at bounding box center [386, 332] width 362 height 22
type input "$575"
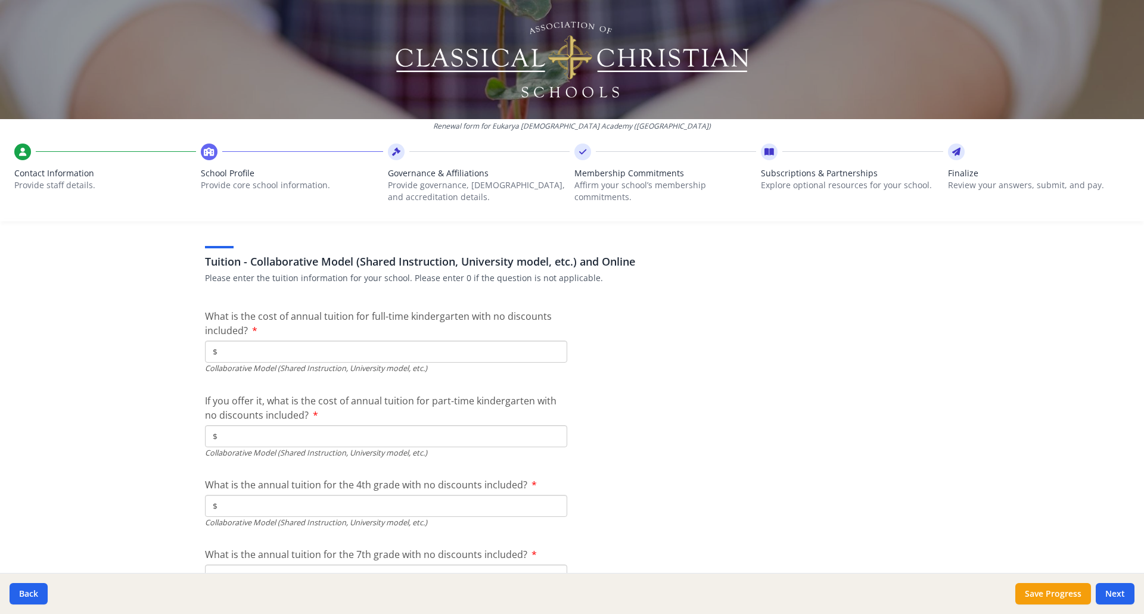
scroll to position [3753, 0]
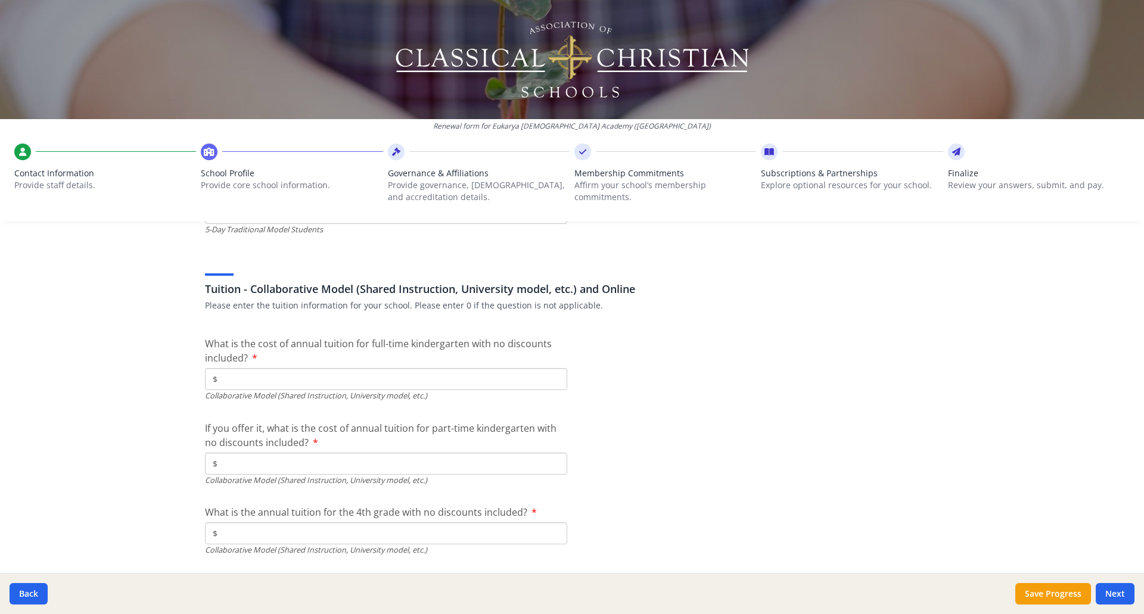
click at [370, 381] on input "$" at bounding box center [386, 379] width 362 height 22
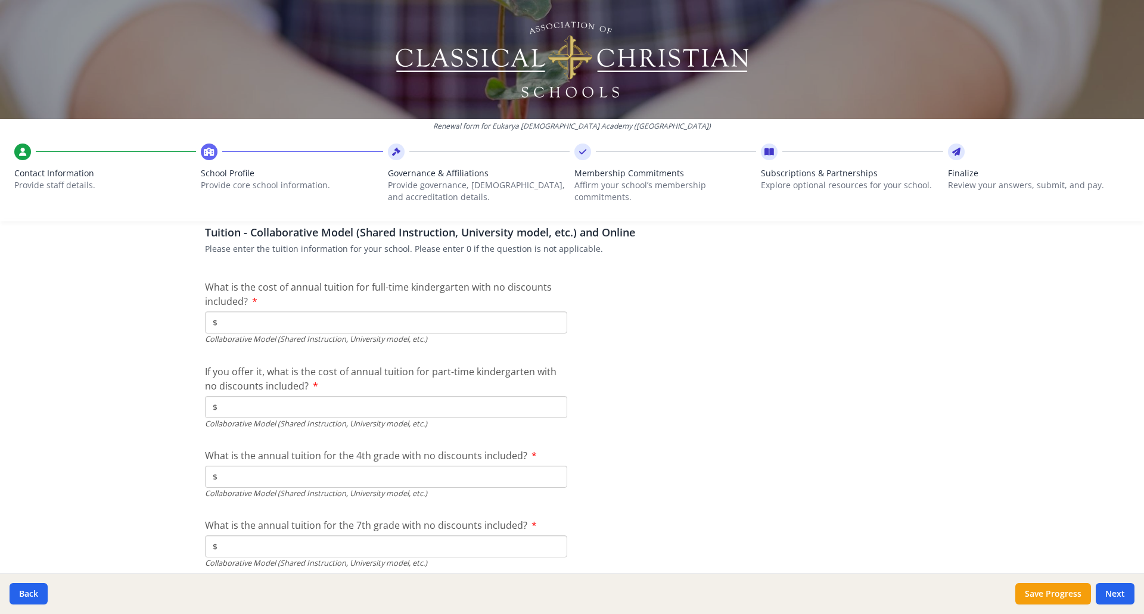
scroll to position [3813, 0]
type input "$2 925"
click at [378, 400] on input "$" at bounding box center [386, 404] width 362 height 22
type input "$2 925"
click at [331, 315] on input "$2 925" at bounding box center [386, 320] width 362 height 22
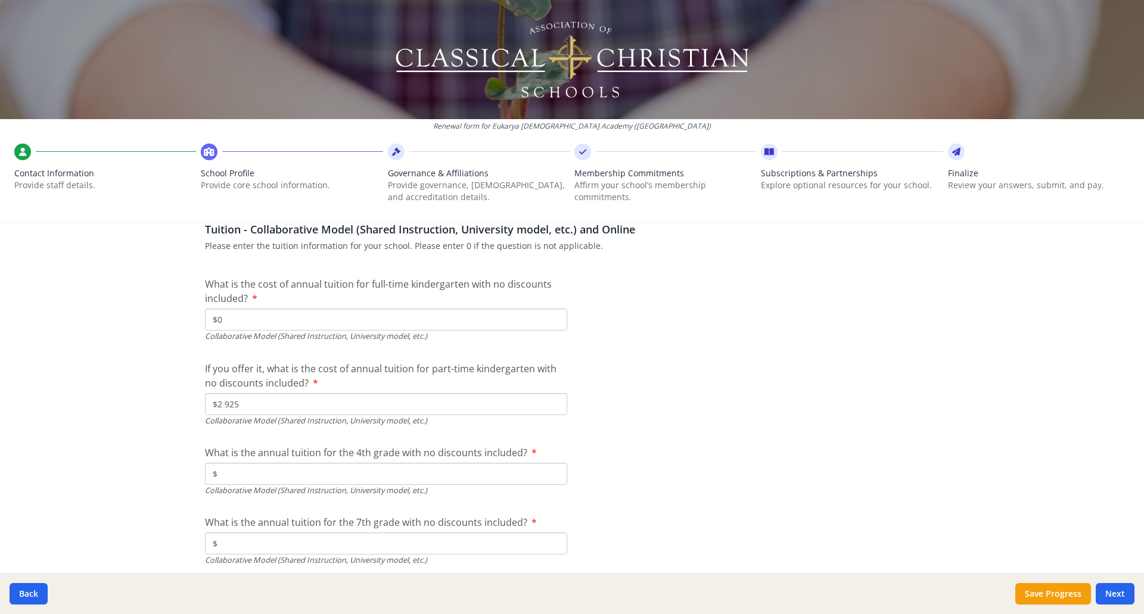
type input "$0"
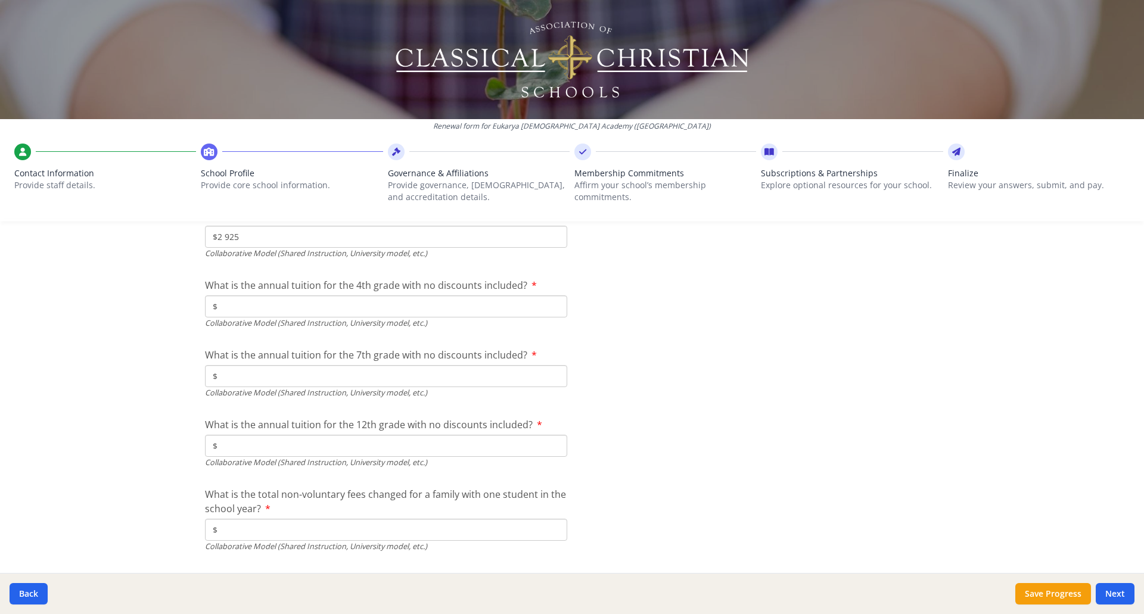
scroll to position [3991, 0]
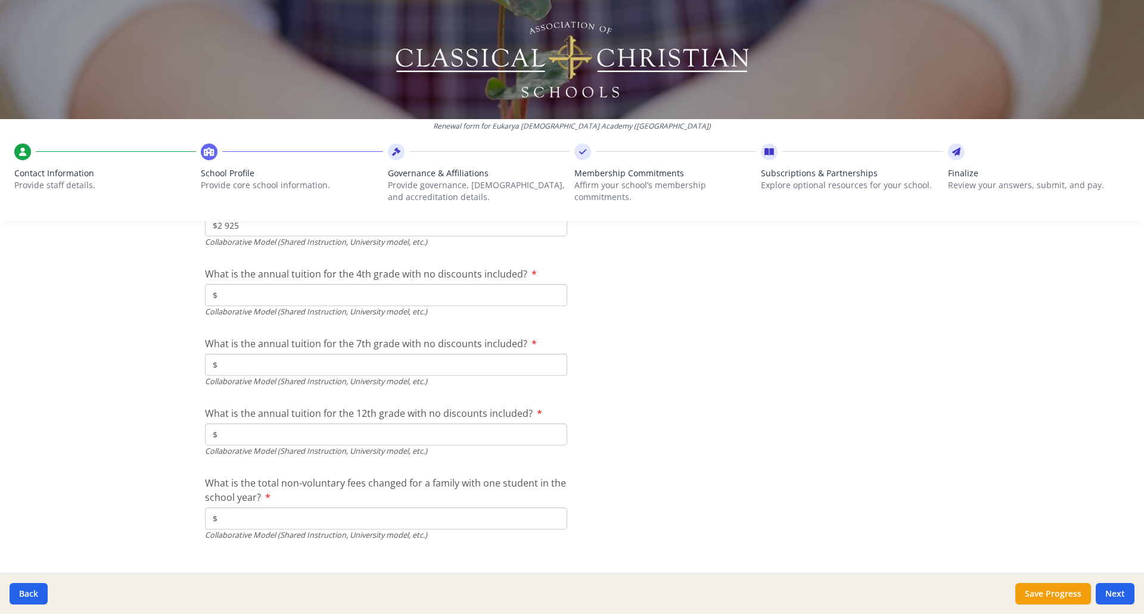
click at [306, 293] on input "$" at bounding box center [386, 295] width 362 height 22
type input "$2 925"
click at [368, 360] on input "$" at bounding box center [386, 365] width 362 height 22
type input "$3 600"
click at [438, 428] on input "$" at bounding box center [386, 435] width 362 height 22
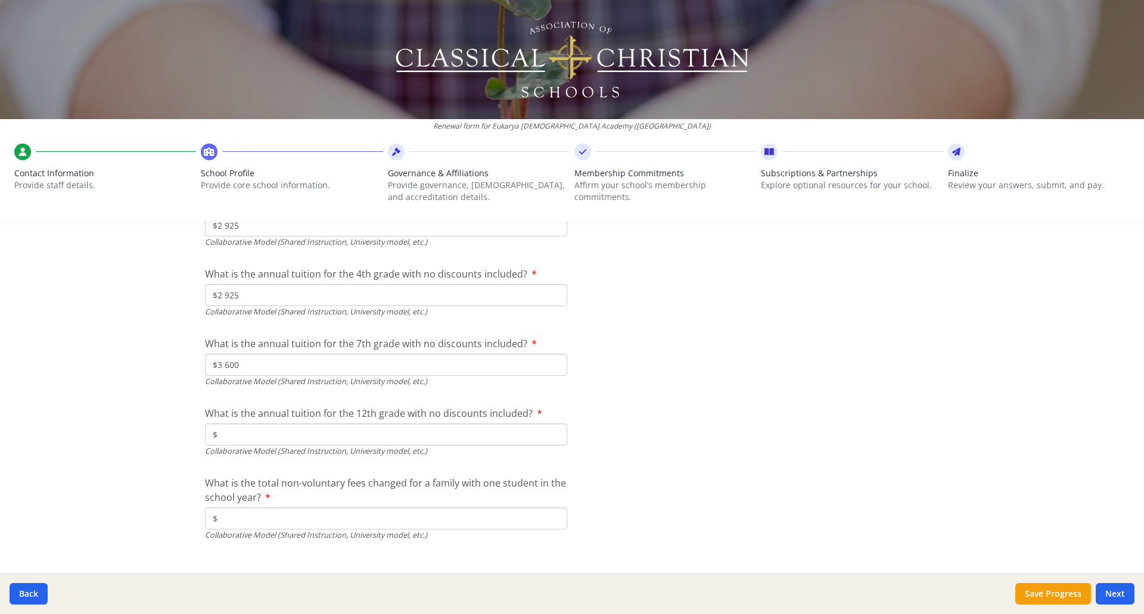
scroll to position [4010, 0]
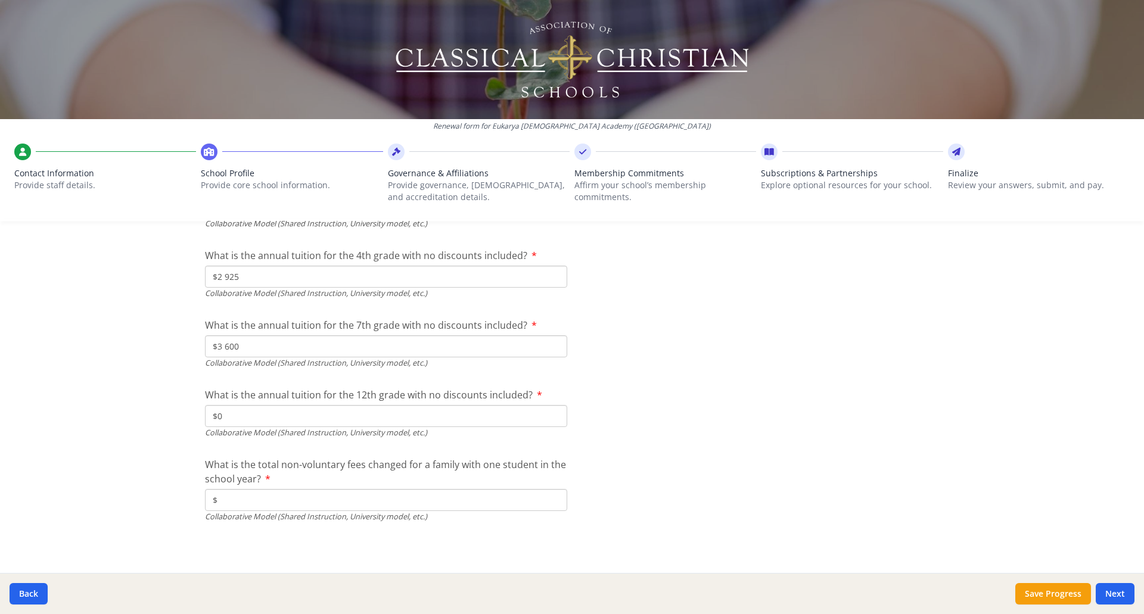
type input "$0"
click at [379, 498] on input "$" at bounding box center [386, 500] width 362 height 22
type input "$475"
click at [1109, 595] on button "Next" at bounding box center [1115, 593] width 39 height 21
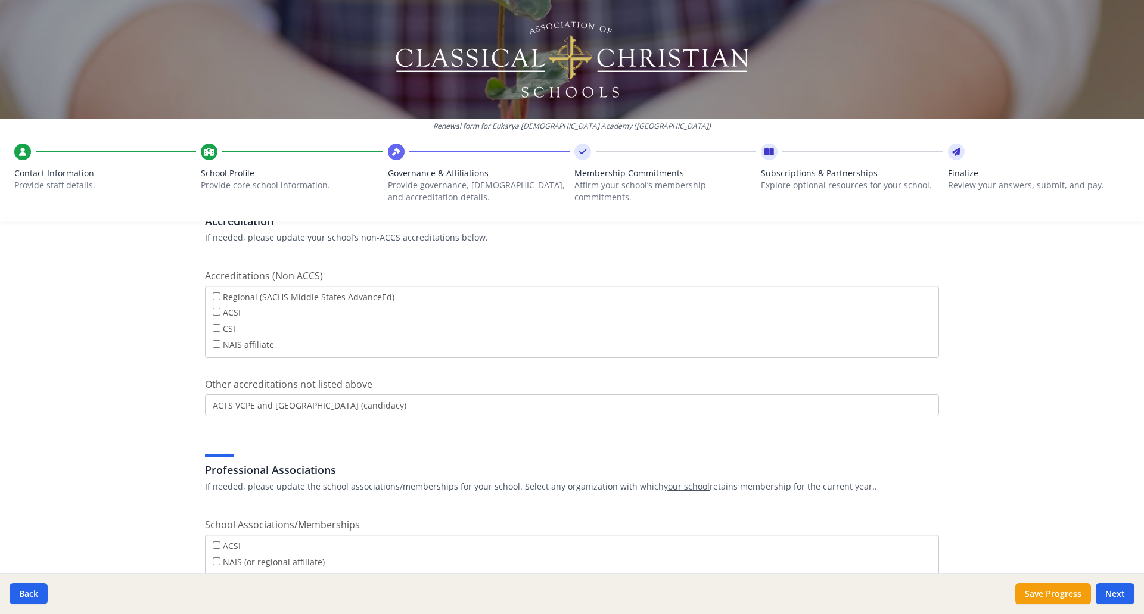
scroll to position [417, 0]
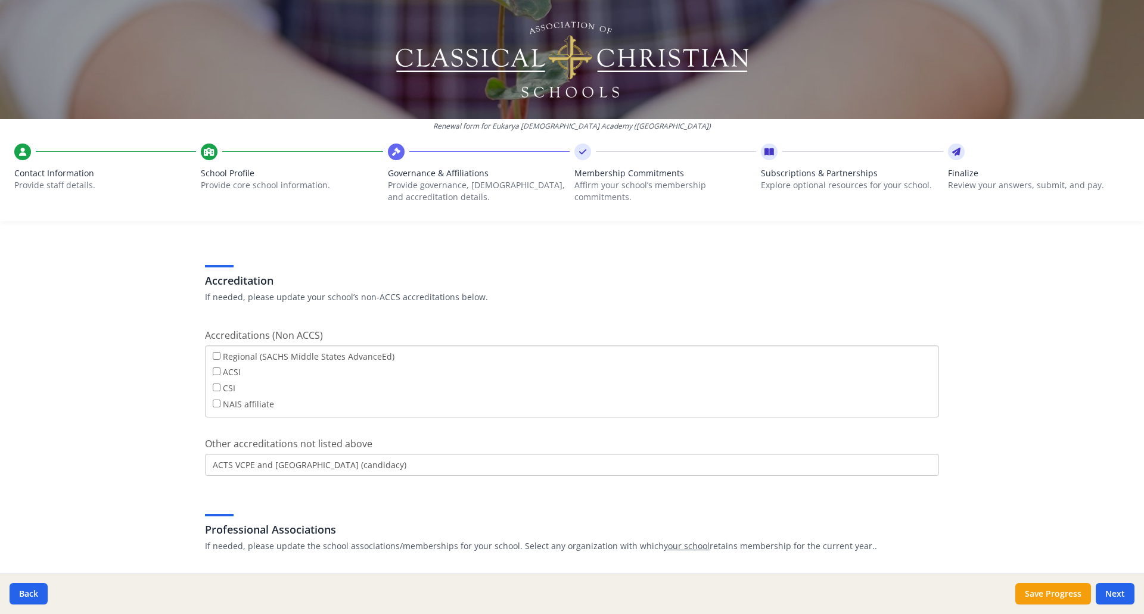
drag, startPoint x: 389, startPoint y: 466, endPoint x: 268, endPoint y: 469, distance: 121.0
click at [268, 469] on input "ACTS VCPE and [GEOGRAPHIC_DATA] (candidacy)" at bounding box center [572, 465] width 734 height 22
click at [320, 468] on input "ACTS VCPE and [GEOGRAPHIC_DATA] (candidacy)" at bounding box center [572, 465] width 734 height 22
click at [227, 467] on input "ACTS VCPE and ACSI (beginning process)" at bounding box center [572, 465] width 734 height 22
click at [251, 465] on input "ACTS, VCPE and ACSI (beginning process)" at bounding box center [572, 465] width 734 height 22
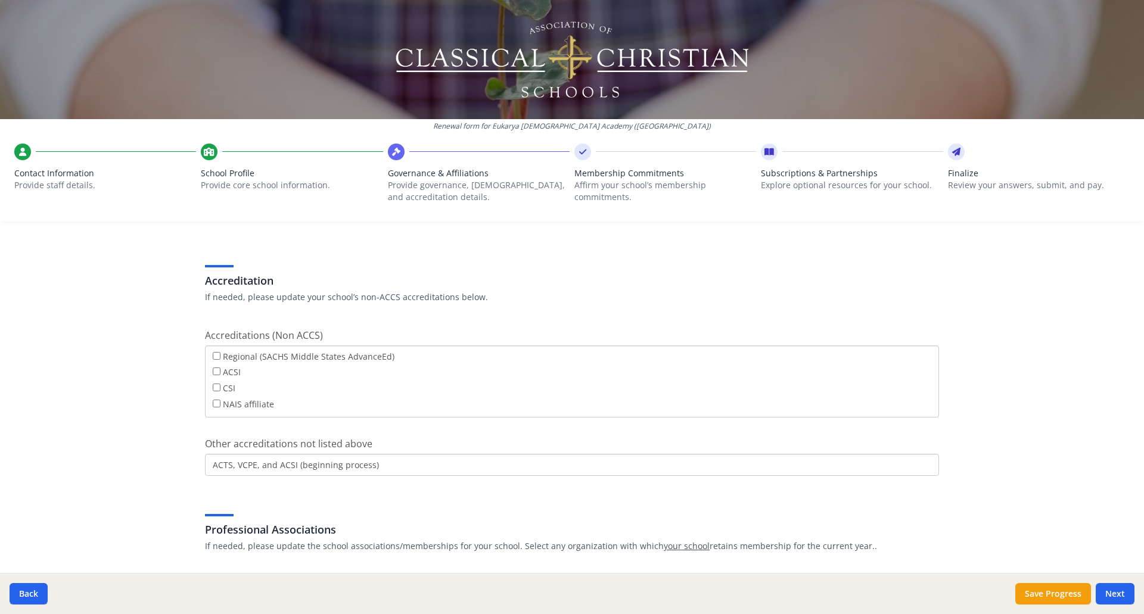
click at [384, 463] on input "ACTS, VCPE, and ACSI (beginning process)" at bounding box center [572, 465] width 734 height 22
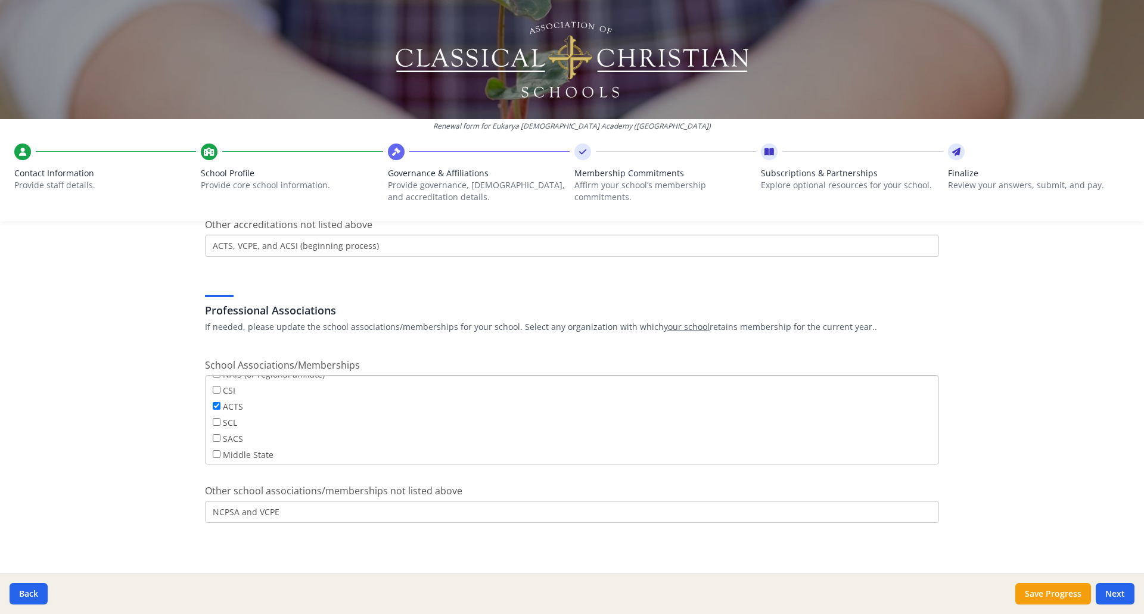
scroll to position [0, 0]
type input "ACTS, VCPE, and ACSI (beginning process)"
click at [1118, 592] on button "Next" at bounding box center [1115, 593] width 39 height 21
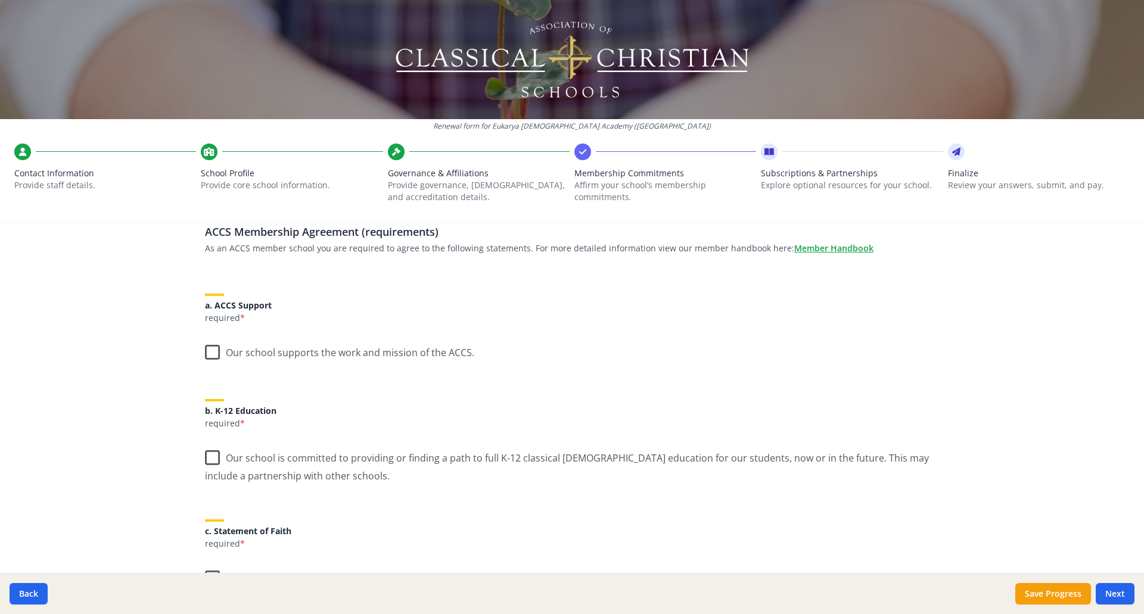
scroll to position [119, 0]
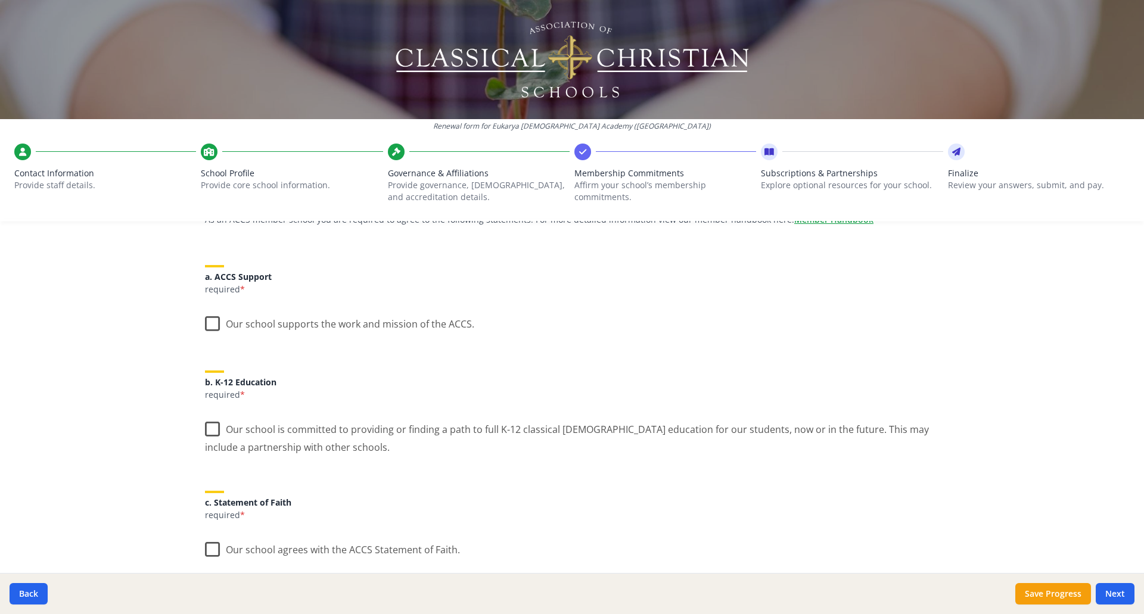
click at [208, 326] on label "Our school supports the work and mission of the ACCS." at bounding box center [339, 322] width 269 height 26
click at [0, 0] on input "Our school supports the work and mission of the ACCS." at bounding box center [0, 0] width 0 height 0
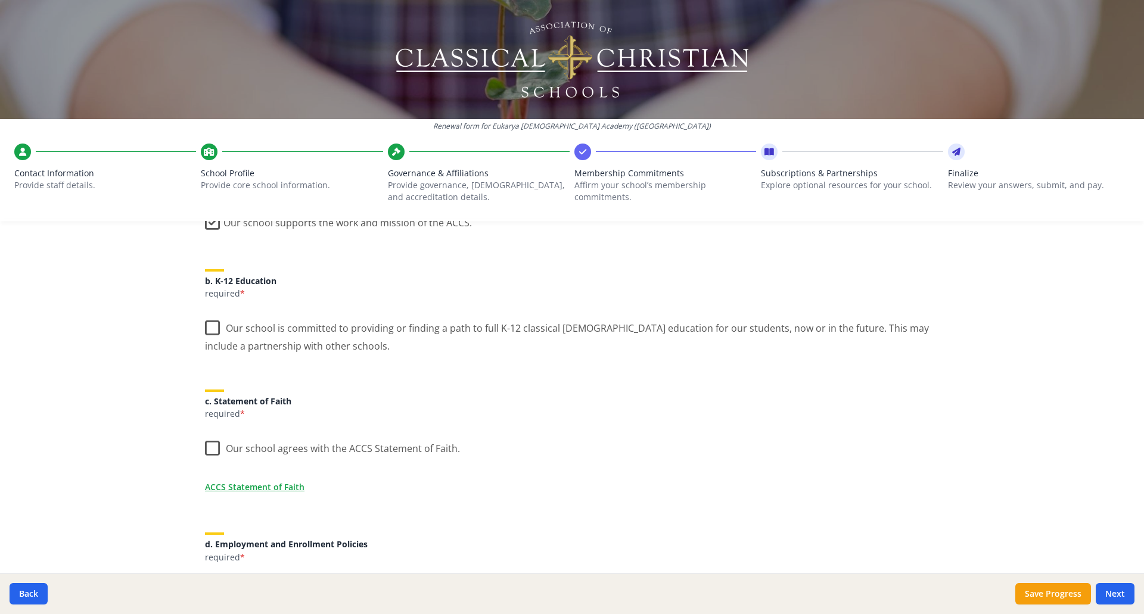
scroll to position [238, 0]
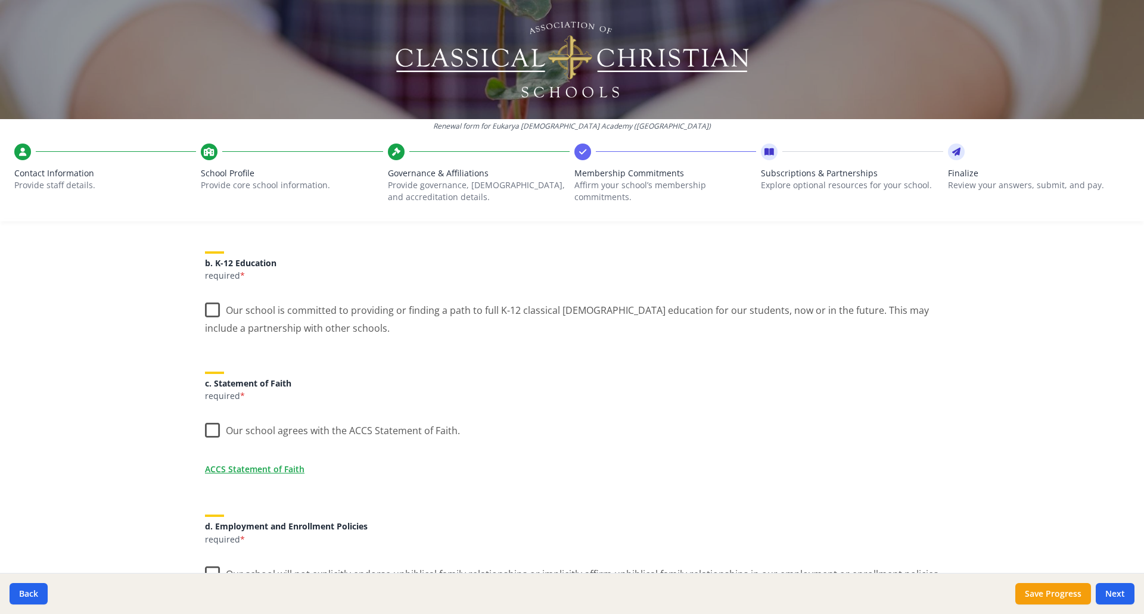
click at [209, 311] on label "Our school is committed to providing or finding a path to full K-12 classical […" at bounding box center [572, 315] width 734 height 40
click at [0, 0] on input "Our school is committed to providing or finding a path to full K-12 classical […" at bounding box center [0, 0] width 0 height 0
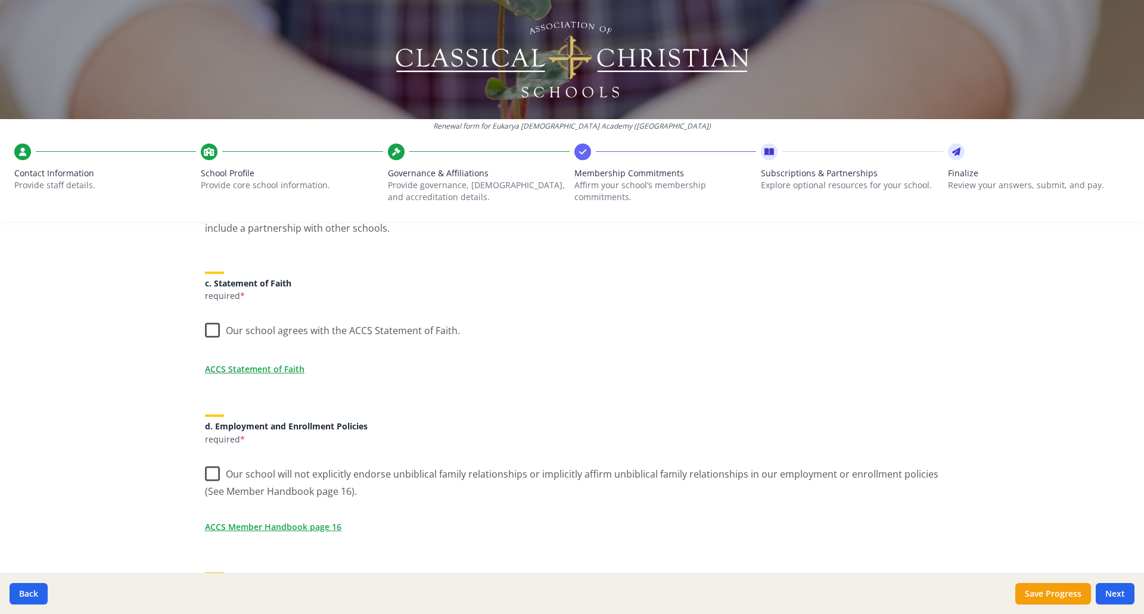
scroll to position [357, 0]
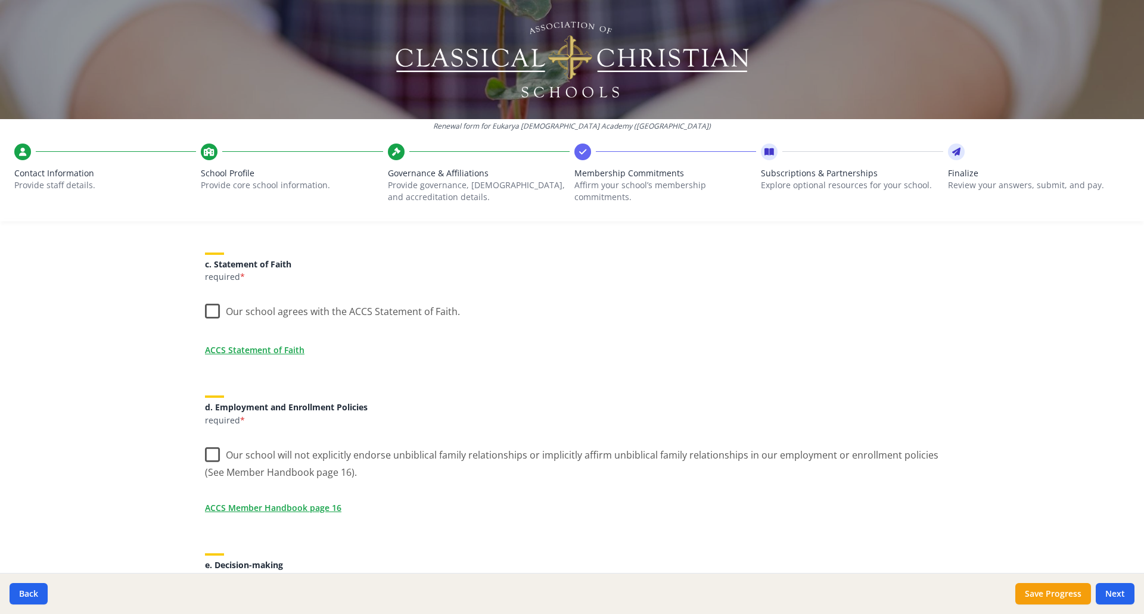
click at [207, 312] on label "Our school agrees with the ACCS Statement of Faith." at bounding box center [332, 309] width 255 height 26
click at [0, 0] on input "Our school agrees with the ACCS Statement of Faith." at bounding box center [0, 0] width 0 height 0
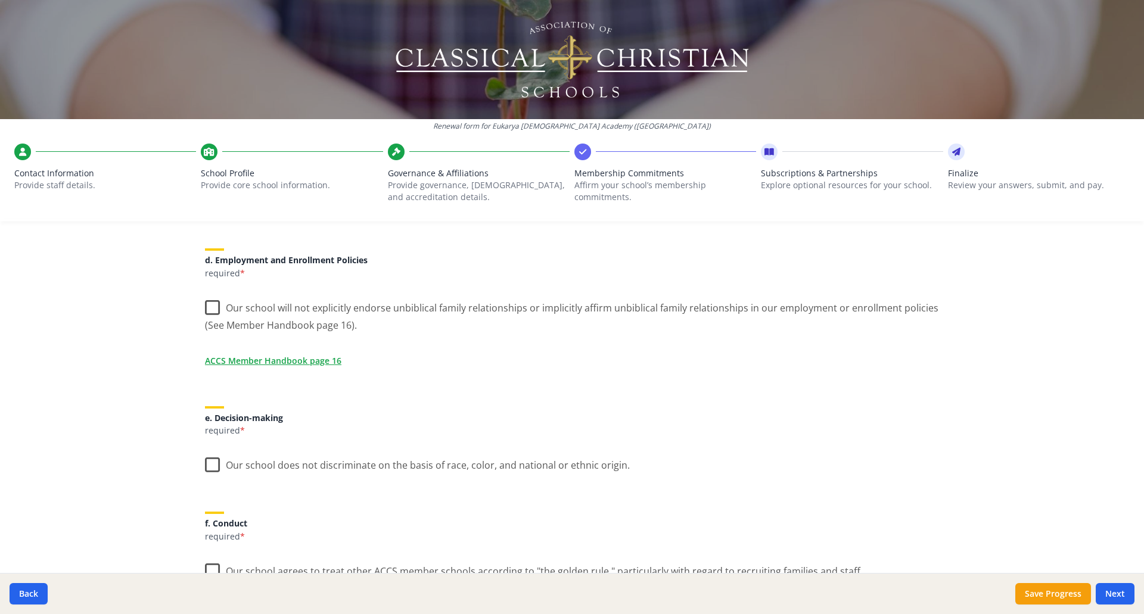
scroll to position [477, 0]
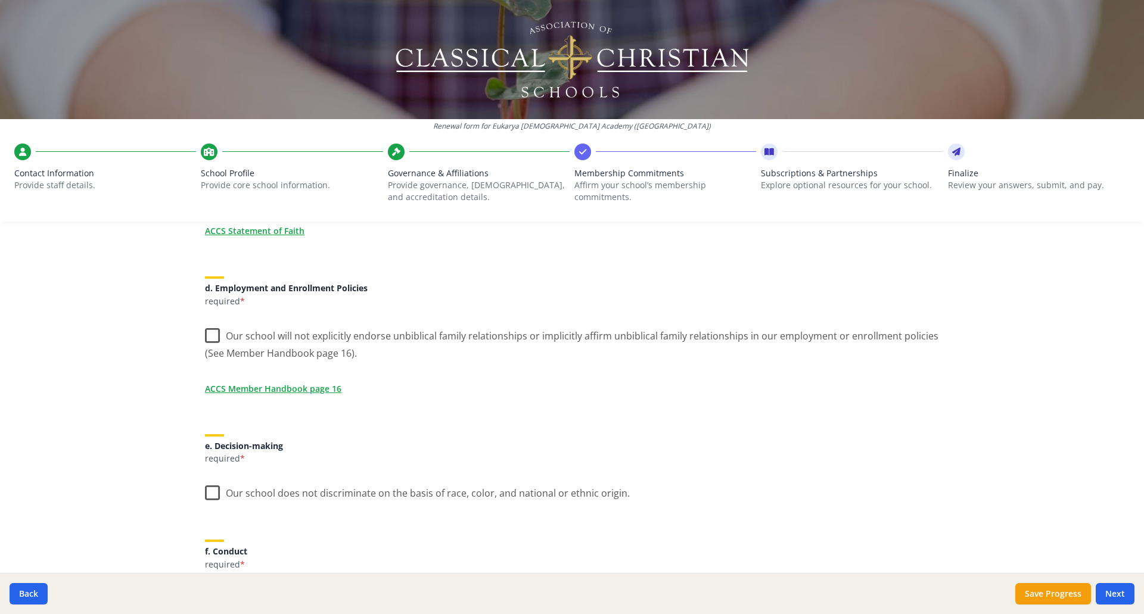
click at [209, 334] on label "Our school will not explicitly endorse unbiblical family relationships or impli…" at bounding box center [572, 341] width 734 height 40
click at [0, 0] on input "Our school will not explicitly endorse unbiblical family relationships or impli…" at bounding box center [0, 0] width 0 height 0
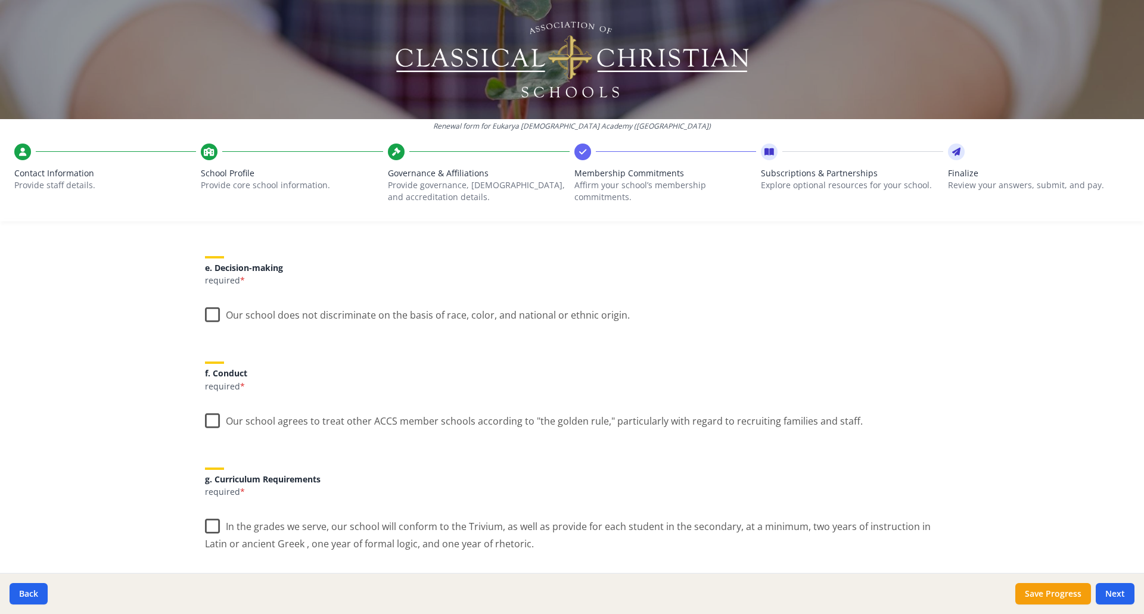
scroll to position [655, 0]
click at [211, 315] on label "Our school does not discriminate on the basis of race, color, and national or e…" at bounding box center [417, 312] width 425 height 26
click at [0, 0] on input "Our school does not discriminate on the basis of race, color, and national or e…" at bounding box center [0, 0] width 0 height 0
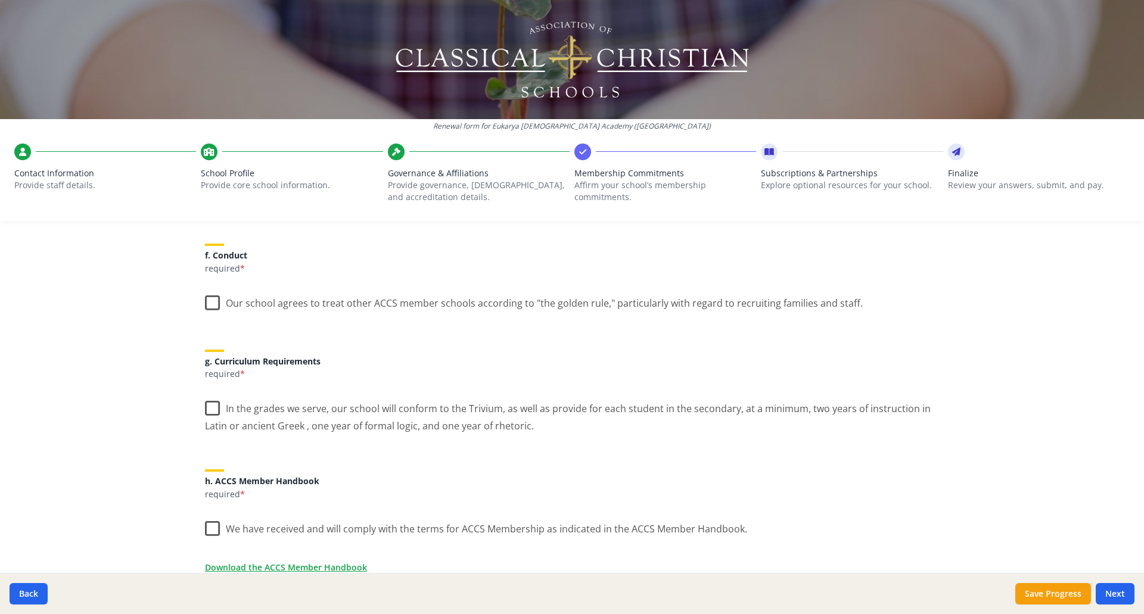
scroll to position [774, 0]
click at [209, 300] on label "Our school agrees to treat other ACCS member schools according to "the golden r…" at bounding box center [534, 299] width 658 height 26
click at [0, 0] on input "Our school agrees to treat other ACCS member schools according to "the golden r…" at bounding box center [0, 0] width 0 height 0
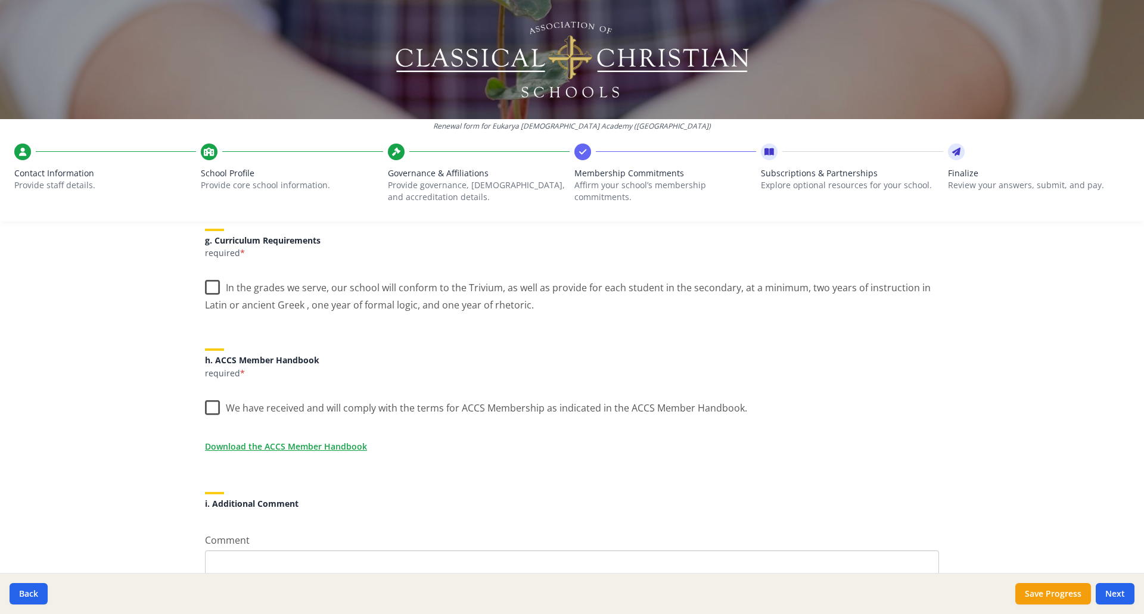
scroll to position [834, 0]
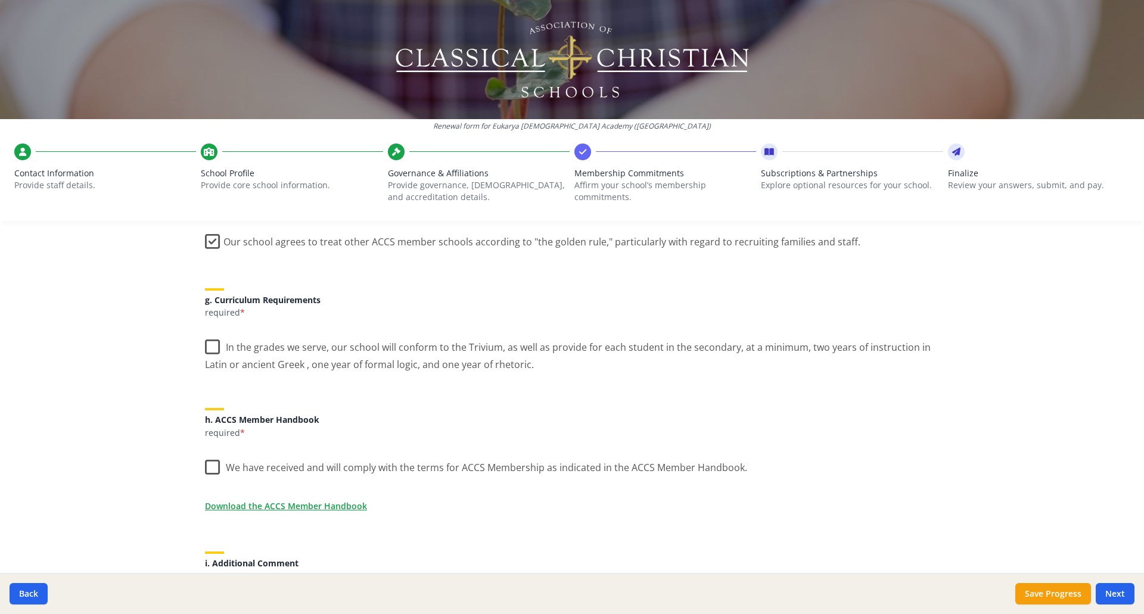
click at [209, 347] on label "In the grades we serve, our school will conform to the Trivium, as well as prov…" at bounding box center [572, 352] width 734 height 40
click at [0, 0] on input "In the grades we serve, our school will conform to the Trivium, as well as prov…" at bounding box center [0, 0] width 0 height 0
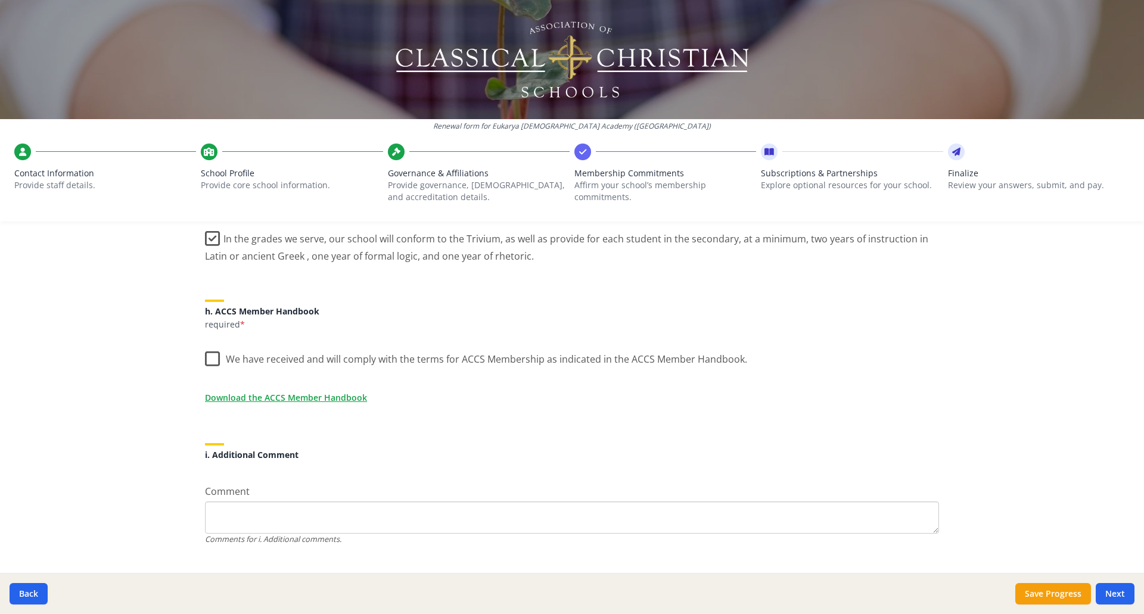
scroll to position [965, 0]
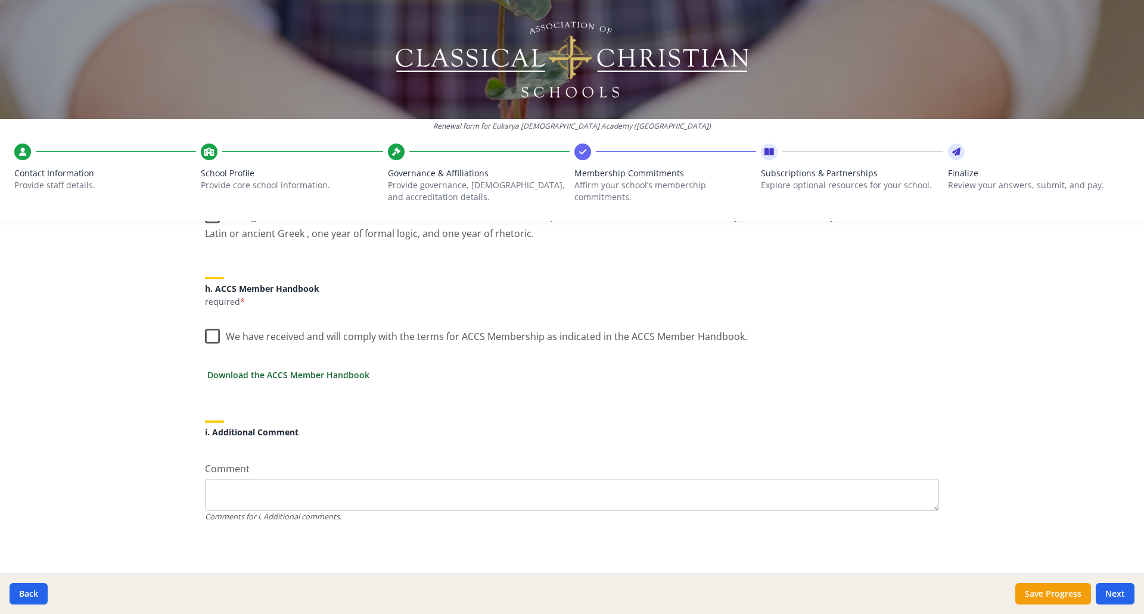
click at [348, 376] on link "Download the ACCS Member Handbook" at bounding box center [288, 375] width 162 height 13
click at [214, 340] on label "We have received and will comply with the terms for ACCS Membership as indicate…" at bounding box center [476, 334] width 542 height 26
click at [0, 0] on input "We have received and will comply with the terms for ACCS Membership as indicate…" at bounding box center [0, 0] width 0 height 0
click at [1115, 586] on button "Next" at bounding box center [1115, 593] width 39 height 21
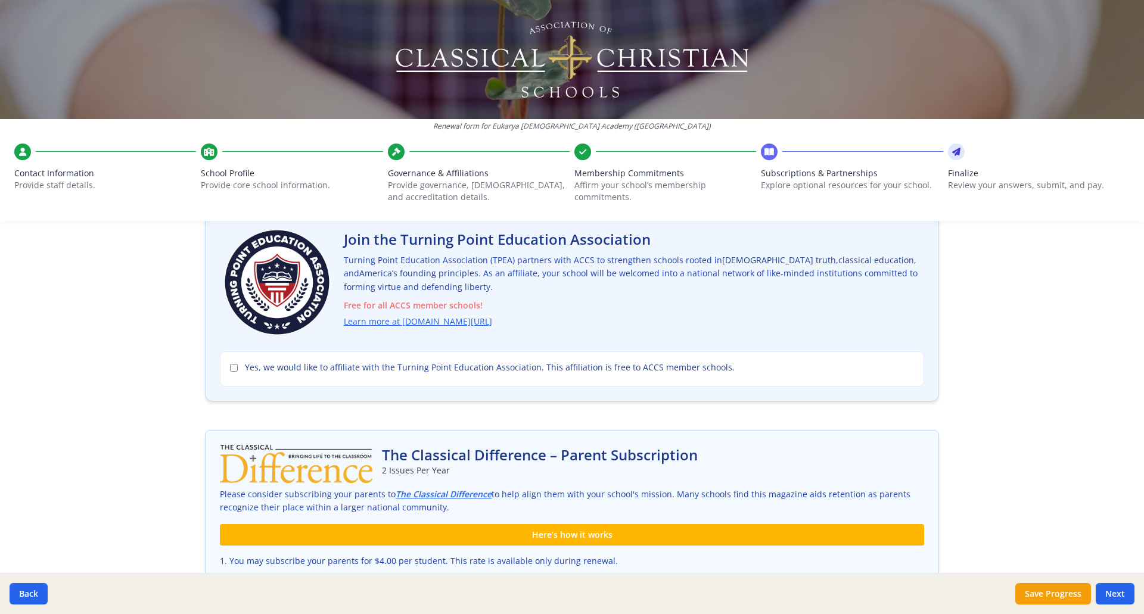
scroll to position [60, 0]
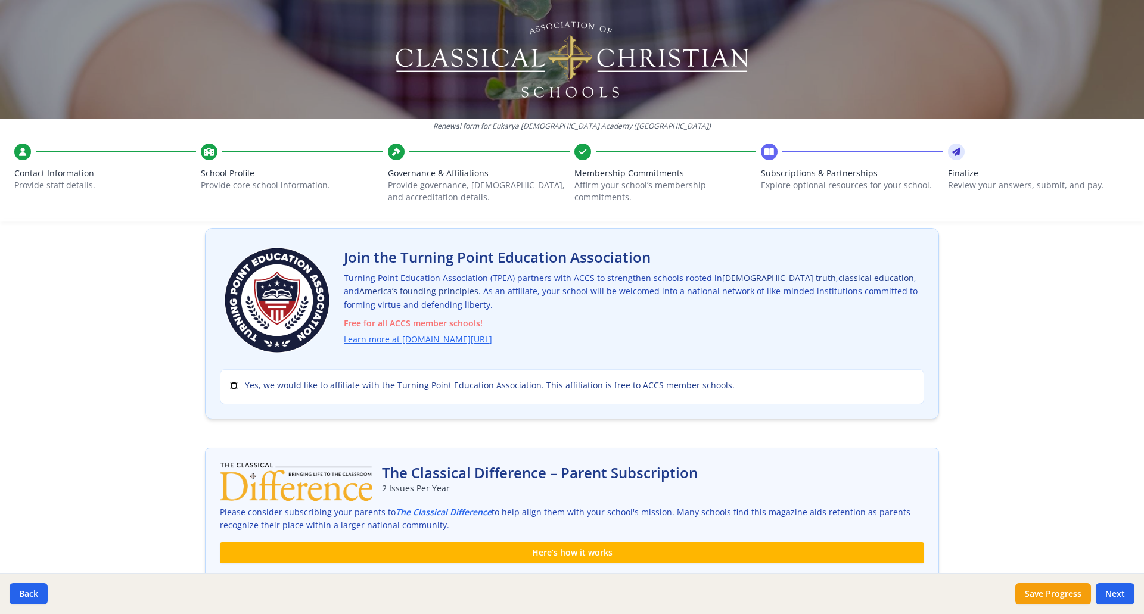
click at [230, 388] on input "Yes, we would like to affiliate with the Turning Point Education Association. T…" at bounding box center [234, 386] width 8 height 8
checkbox input "true"
click at [410, 339] on link "Learn more at [DOMAIN_NAME][URL]" at bounding box center [420, 340] width 148 height 14
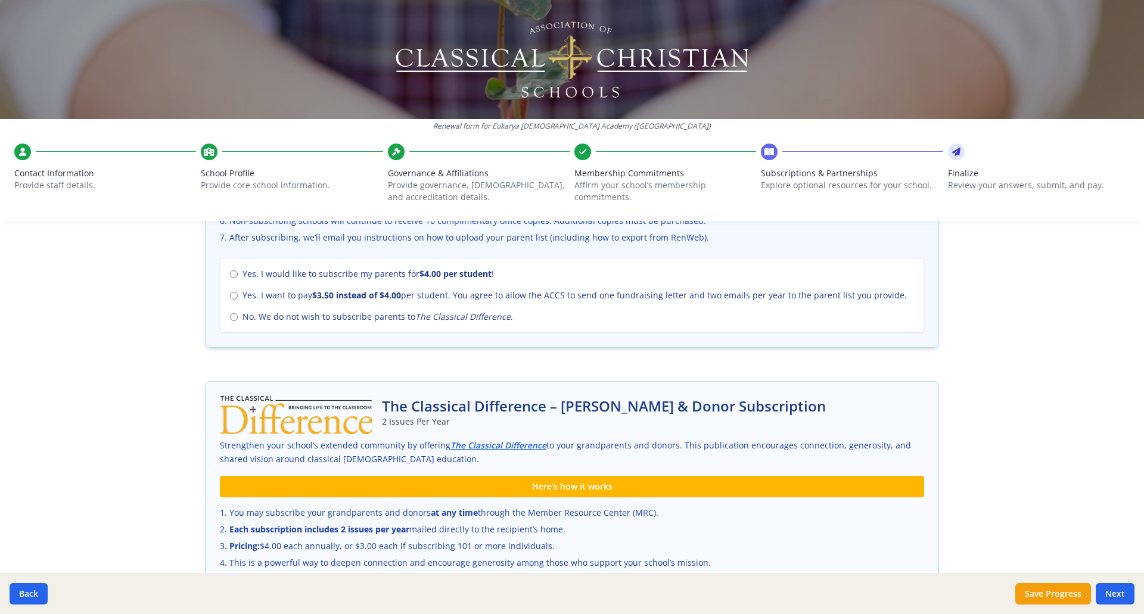
scroll to position [536, 0]
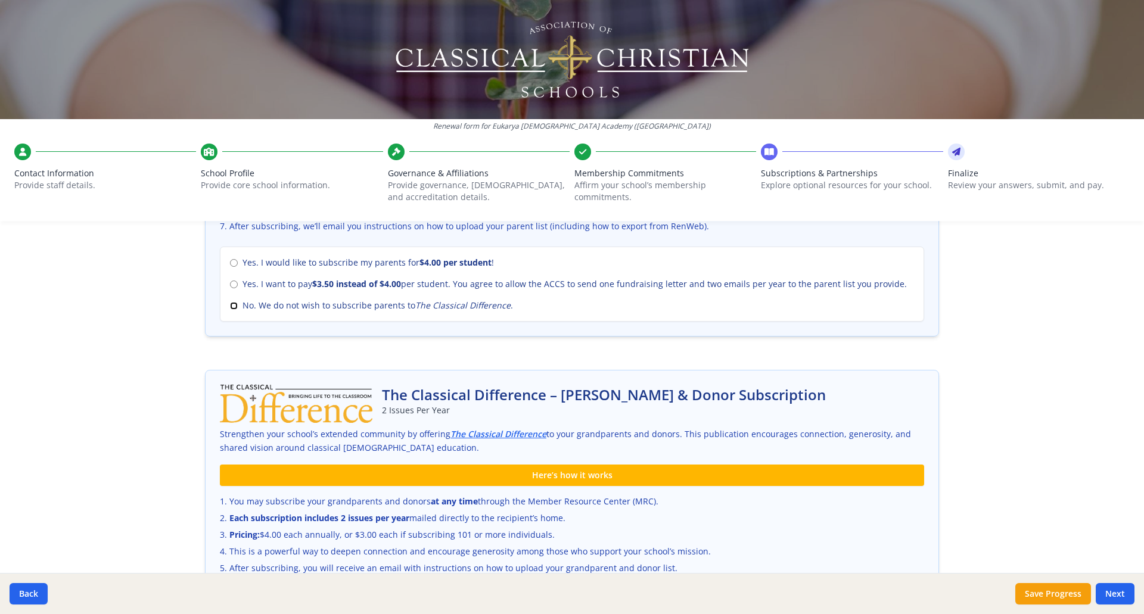
click at [231, 304] on input "No. We do not wish to subscribe parents to The Classical Difference ." at bounding box center [234, 306] width 8 height 8
radio input "true"
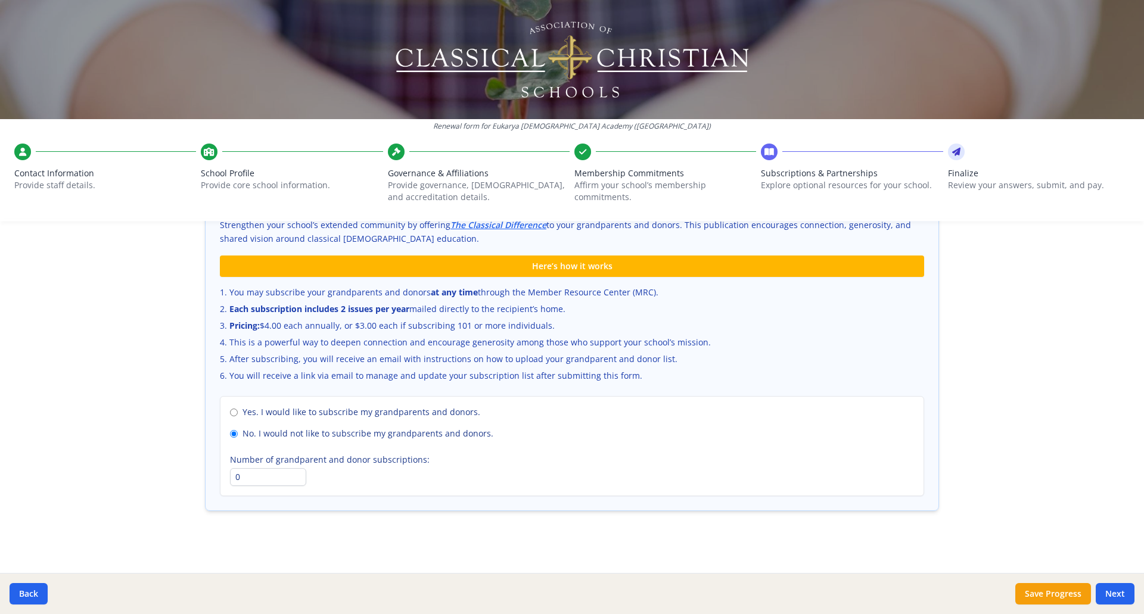
scroll to position [748, 0]
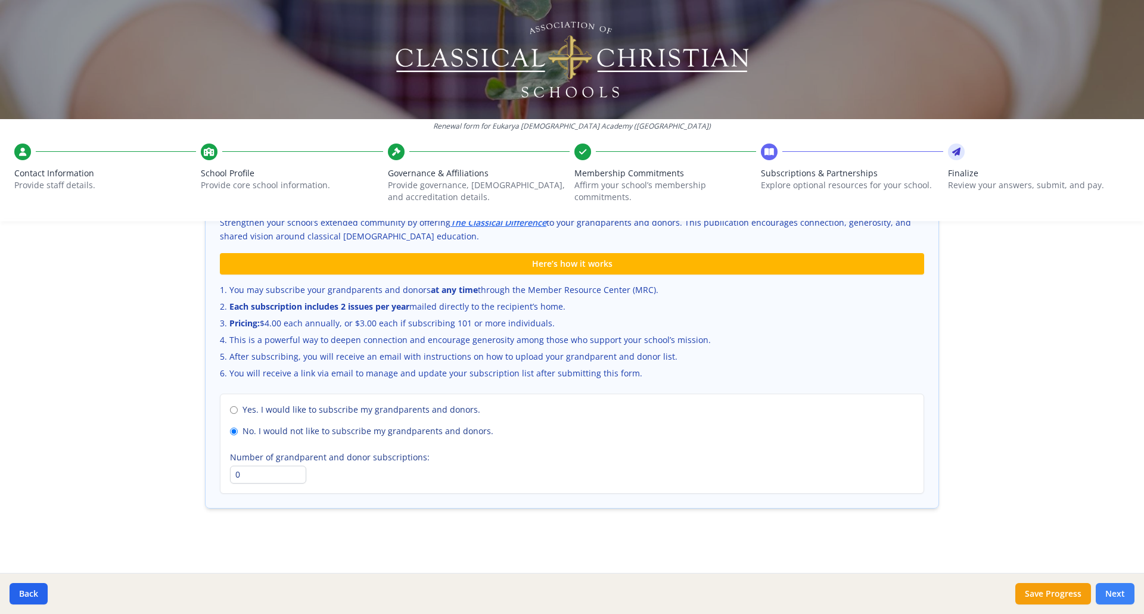
click at [1115, 592] on button "Next" at bounding box center [1115, 593] width 39 height 21
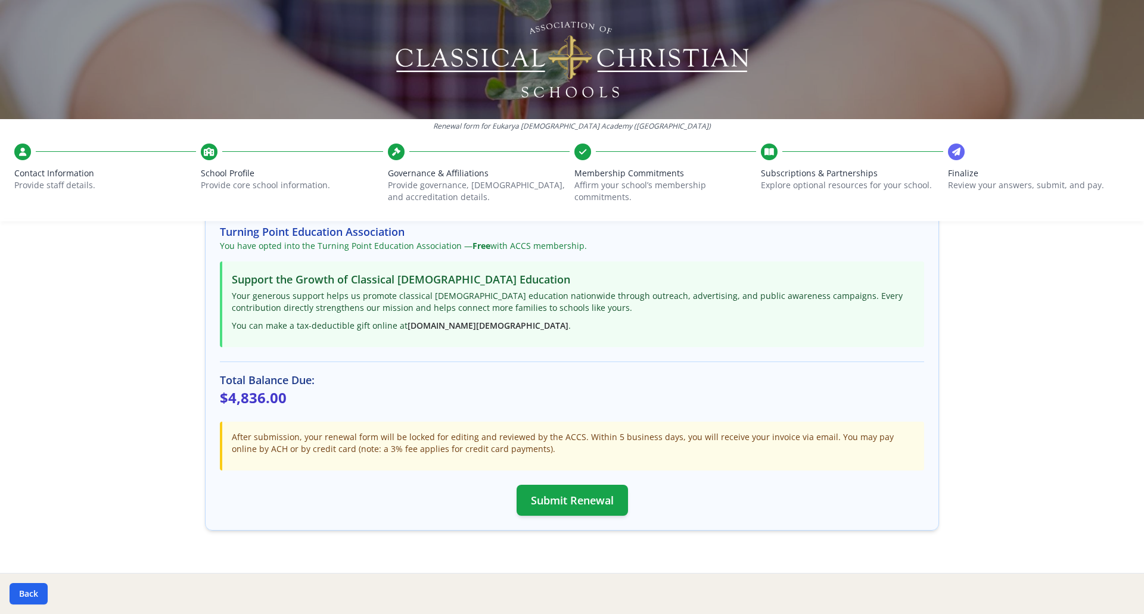
scroll to position [238, 0]
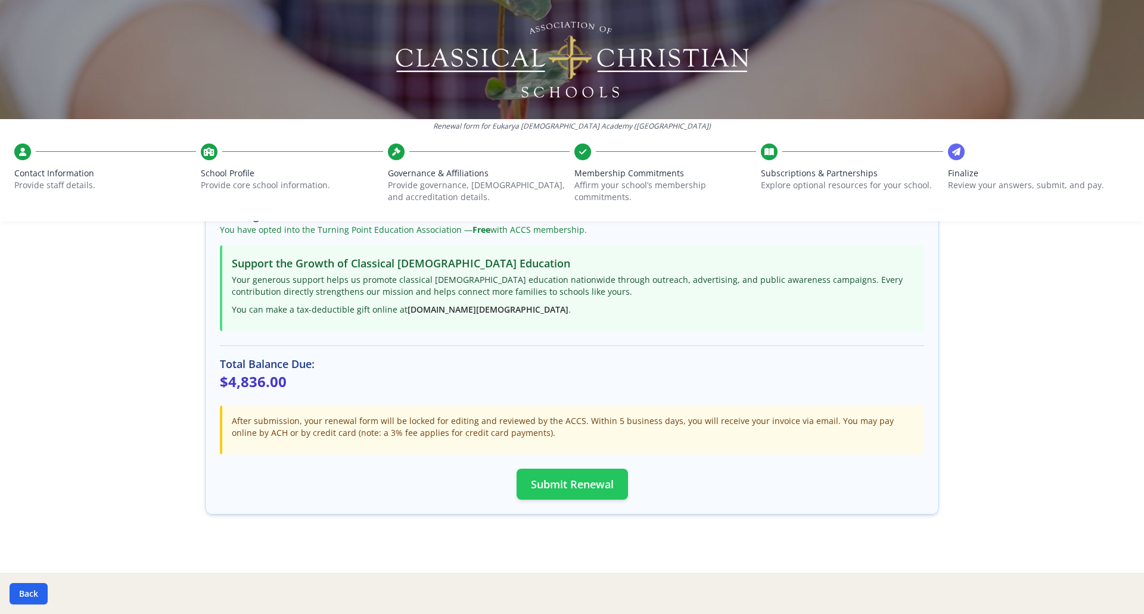
click at [576, 481] on button "Submit Renewal" at bounding box center [572, 484] width 111 height 31
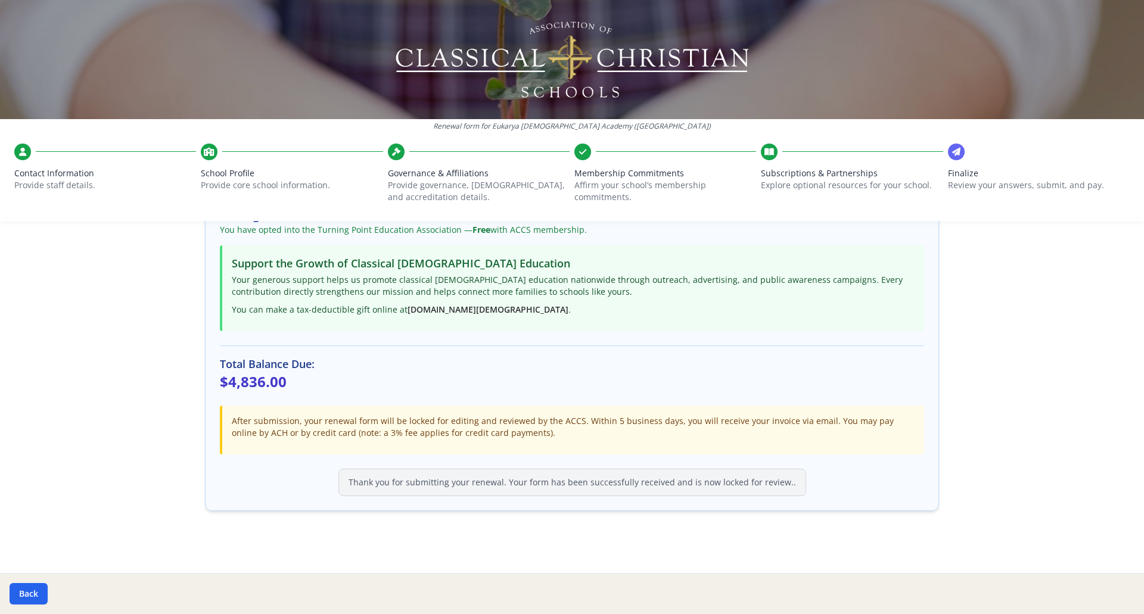
scroll to position [0, 0]
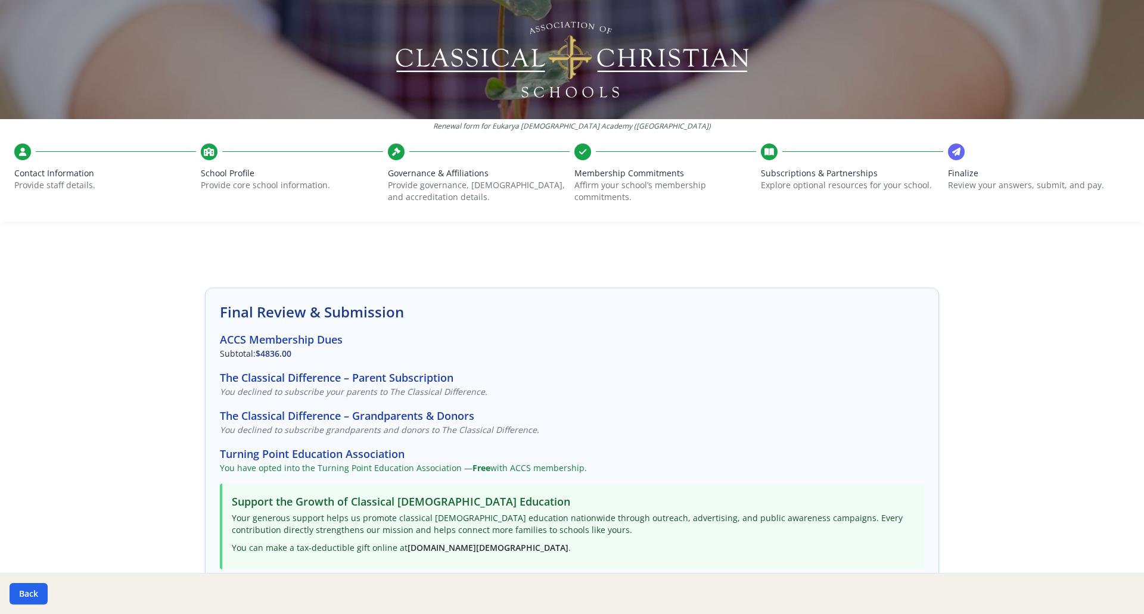
drag, startPoint x: 971, startPoint y: 250, endPoint x: 134, endPoint y: 316, distance: 839.7
click at [127, 310] on div "Renewal form for [GEOGRAPHIC_DATA][DEMOGRAPHIC_DATA] ([GEOGRAPHIC_DATA]) Contac…" at bounding box center [572, 307] width 1144 height 614
